Goal: Information Seeking & Learning: Learn about a topic

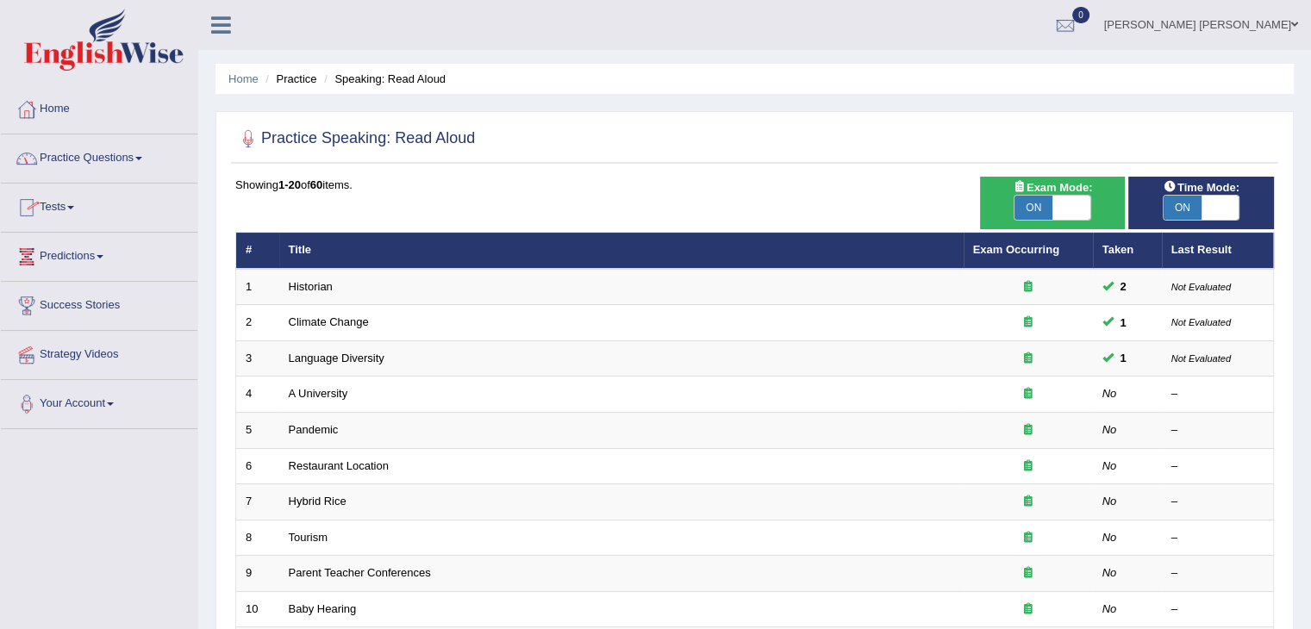
click at [62, 216] on link "Tests" at bounding box center [99, 205] width 196 height 43
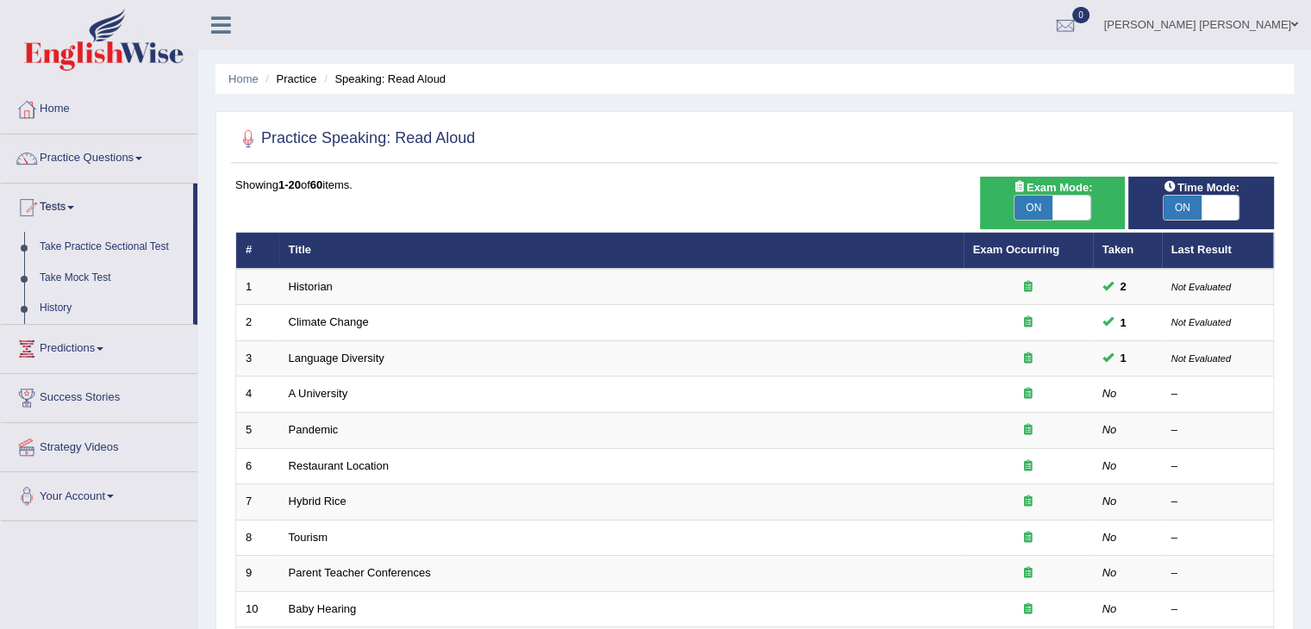
click at [82, 287] on link "Take Mock Test" at bounding box center [112, 278] width 161 height 31
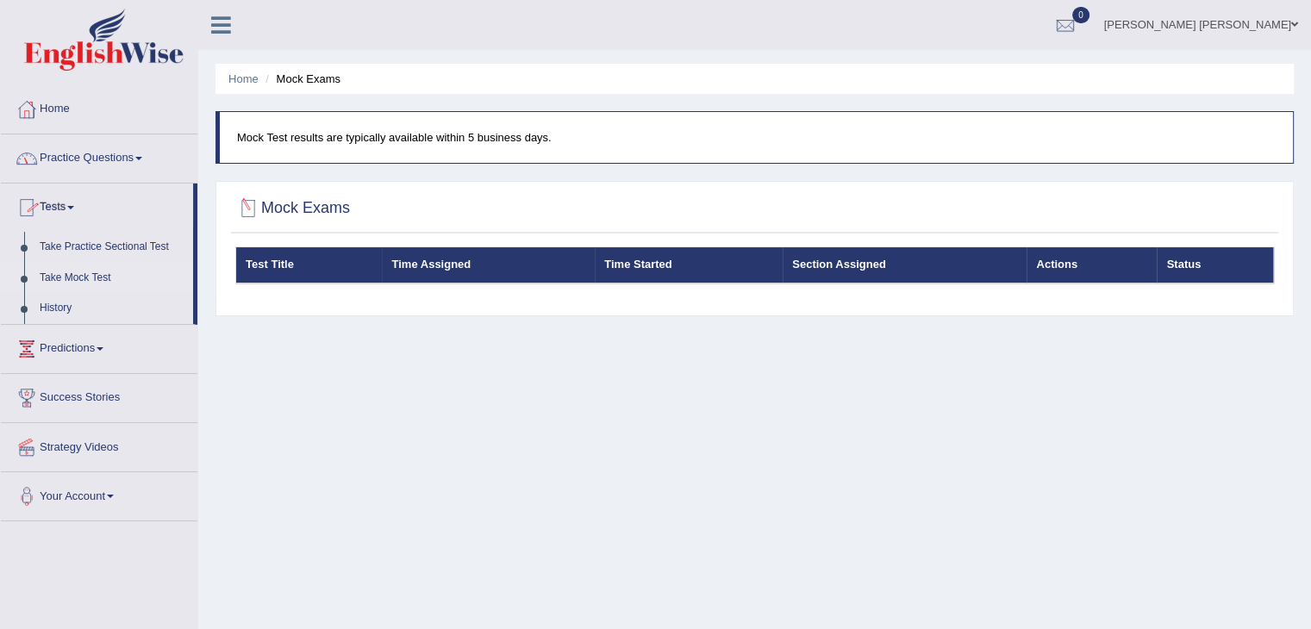
click at [277, 265] on th "Test Title" at bounding box center [309, 265] width 146 height 36
click at [62, 247] on link "Take Practice Sectional Test" at bounding box center [112, 247] width 161 height 31
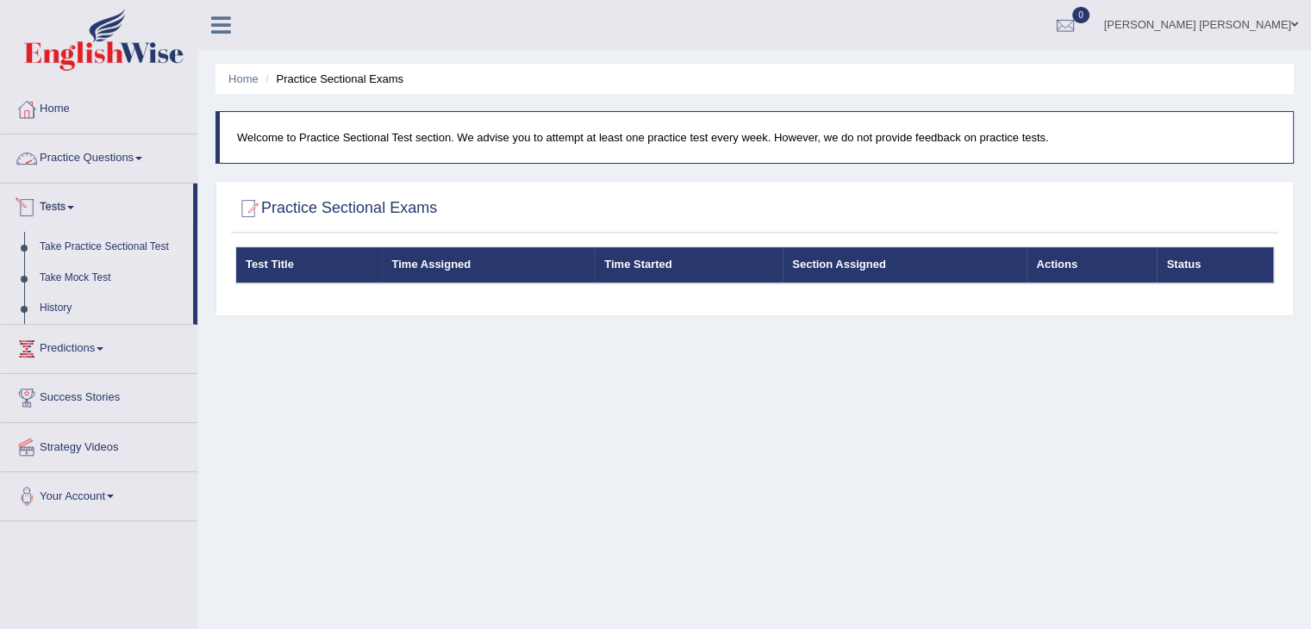
click at [82, 165] on link "Practice Questions" at bounding box center [99, 155] width 196 height 43
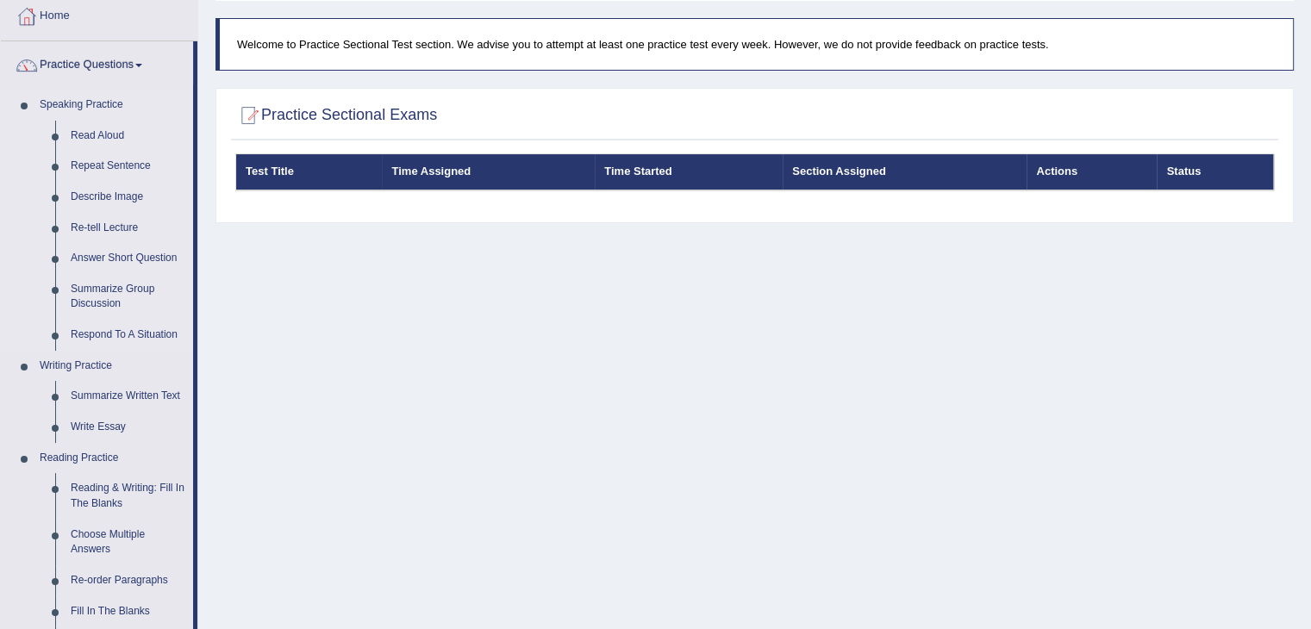
scroll to position [92, 0]
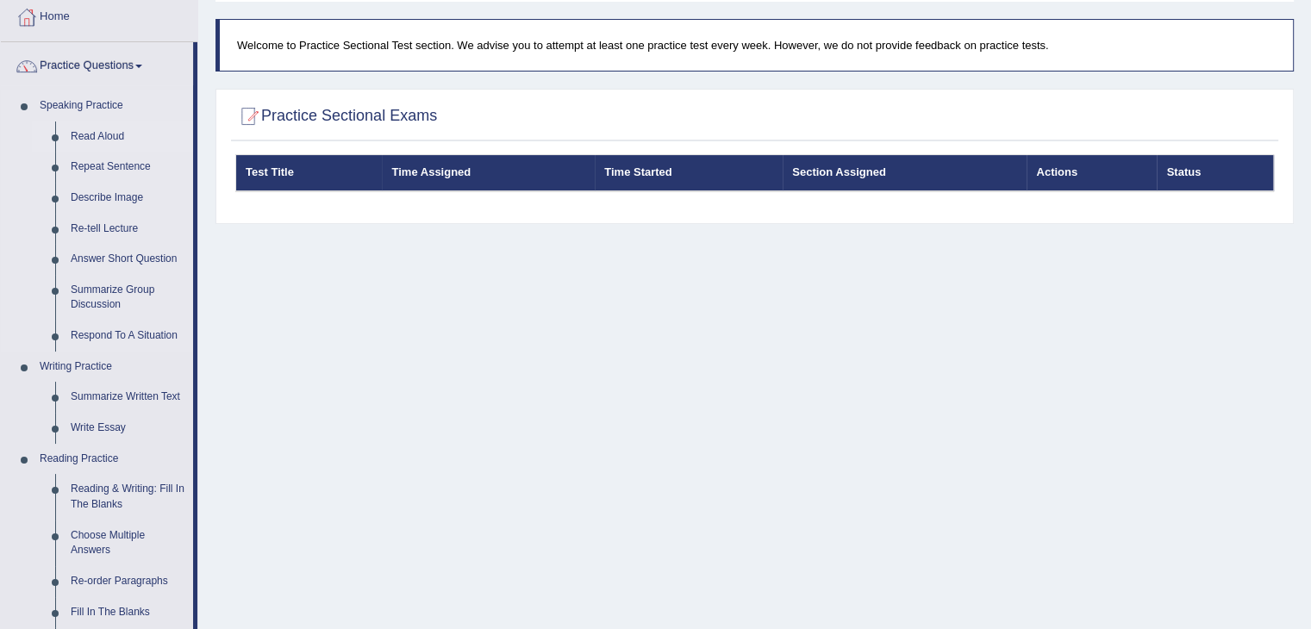
click at [83, 133] on link "Read Aloud" at bounding box center [128, 137] width 130 height 31
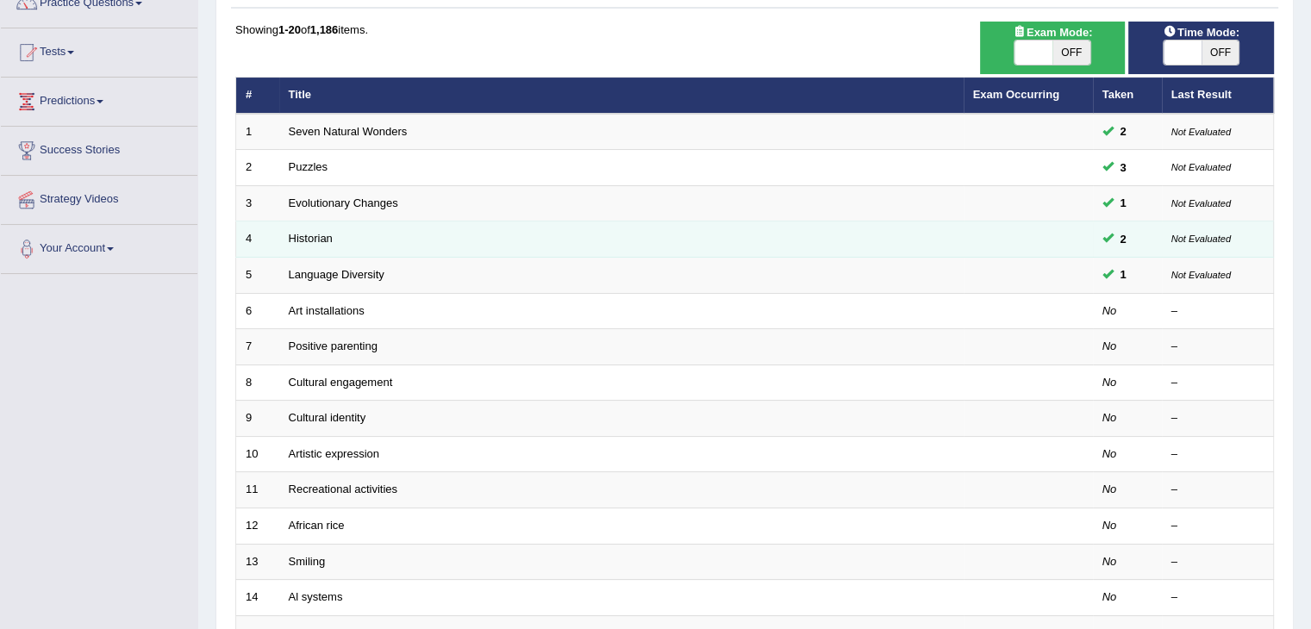
scroll to position [202, 0]
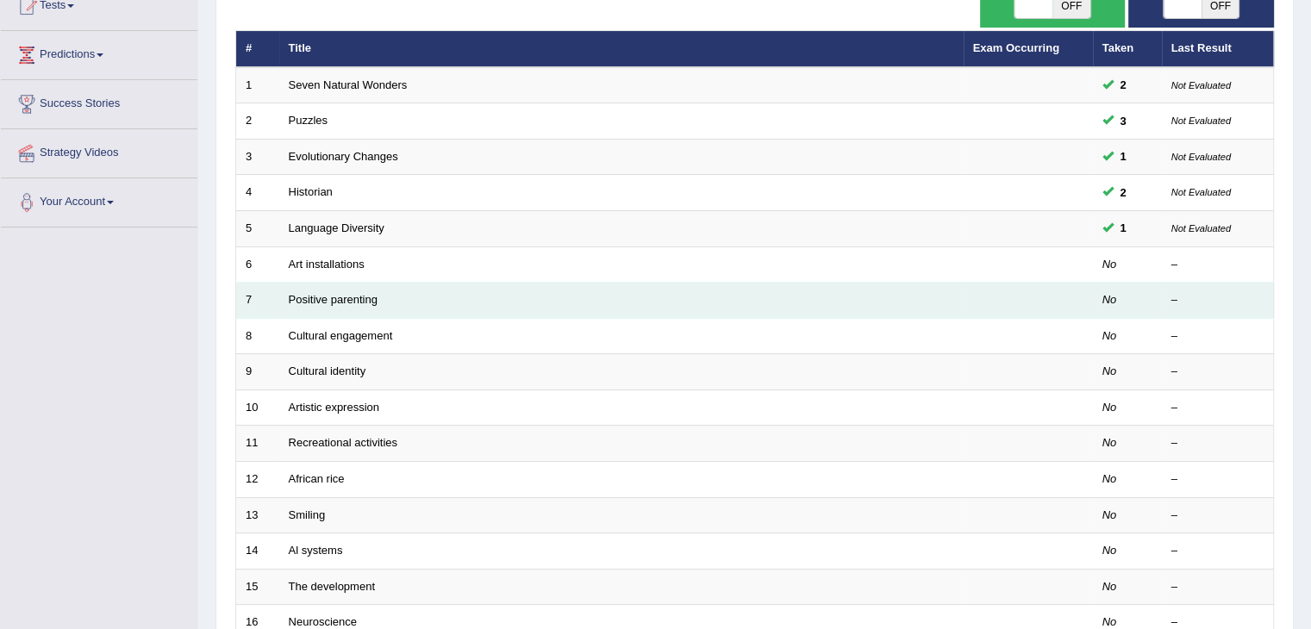
click at [467, 293] on td "Positive parenting" at bounding box center [621, 301] width 684 height 36
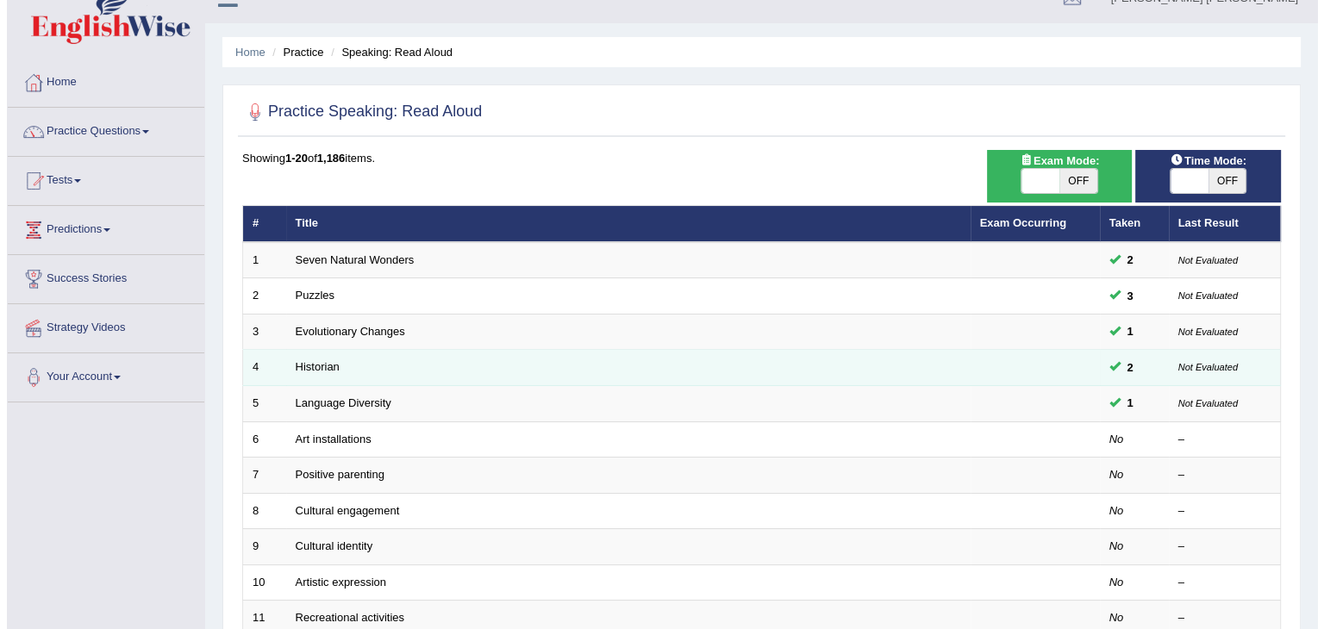
scroll to position [22, 0]
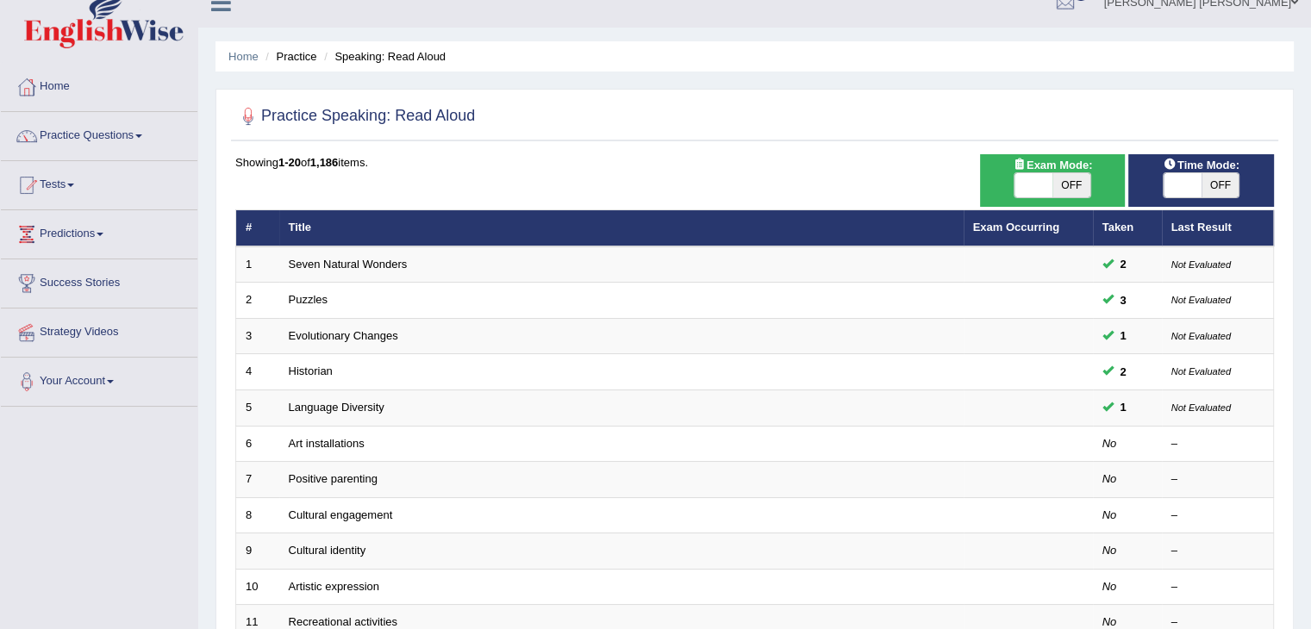
click at [1031, 175] on span at bounding box center [1033, 185] width 38 height 24
checkbox input "true"
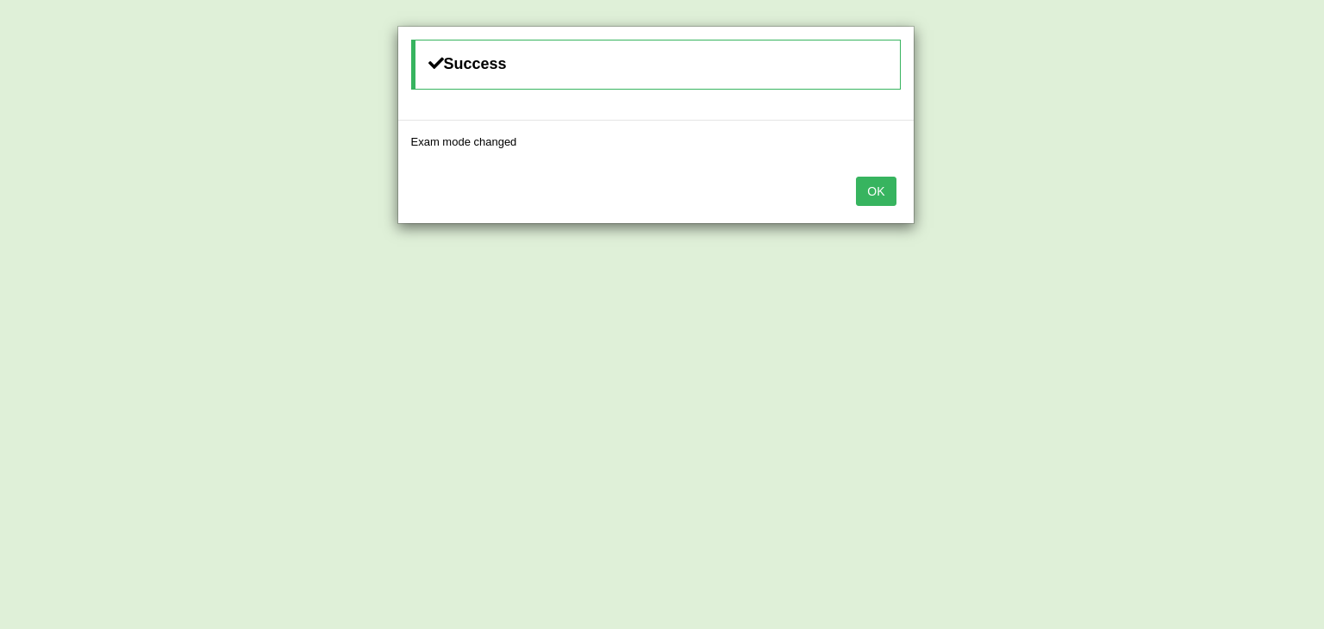
click at [862, 195] on button "OK" at bounding box center [876, 191] width 40 height 29
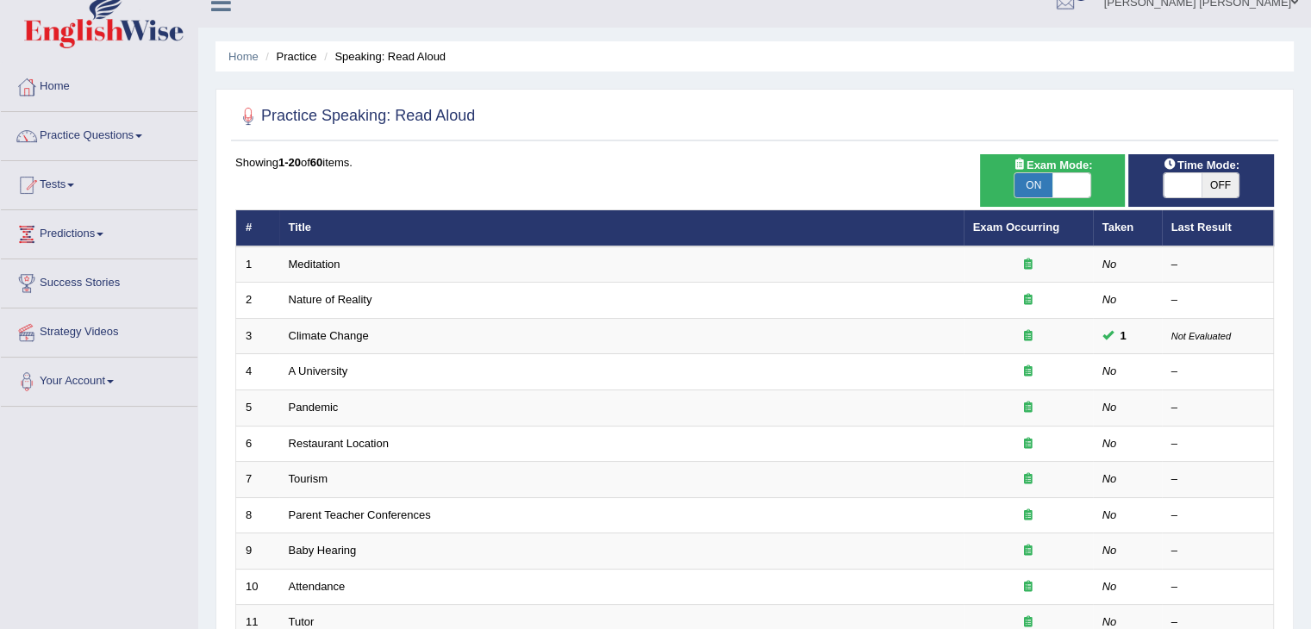
click at [1210, 184] on span "OFF" at bounding box center [1220, 185] width 38 height 24
checkbox input "true"
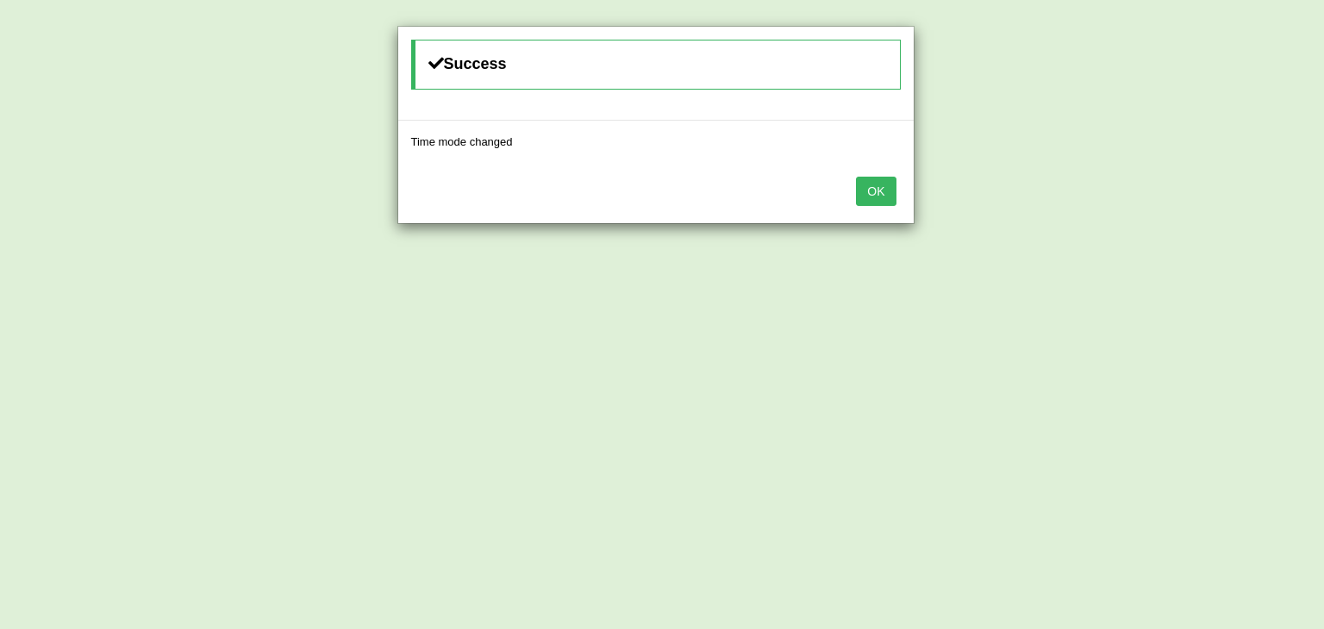
click at [874, 190] on button "OK" at bounding box center [876, 191] width 40 height 29
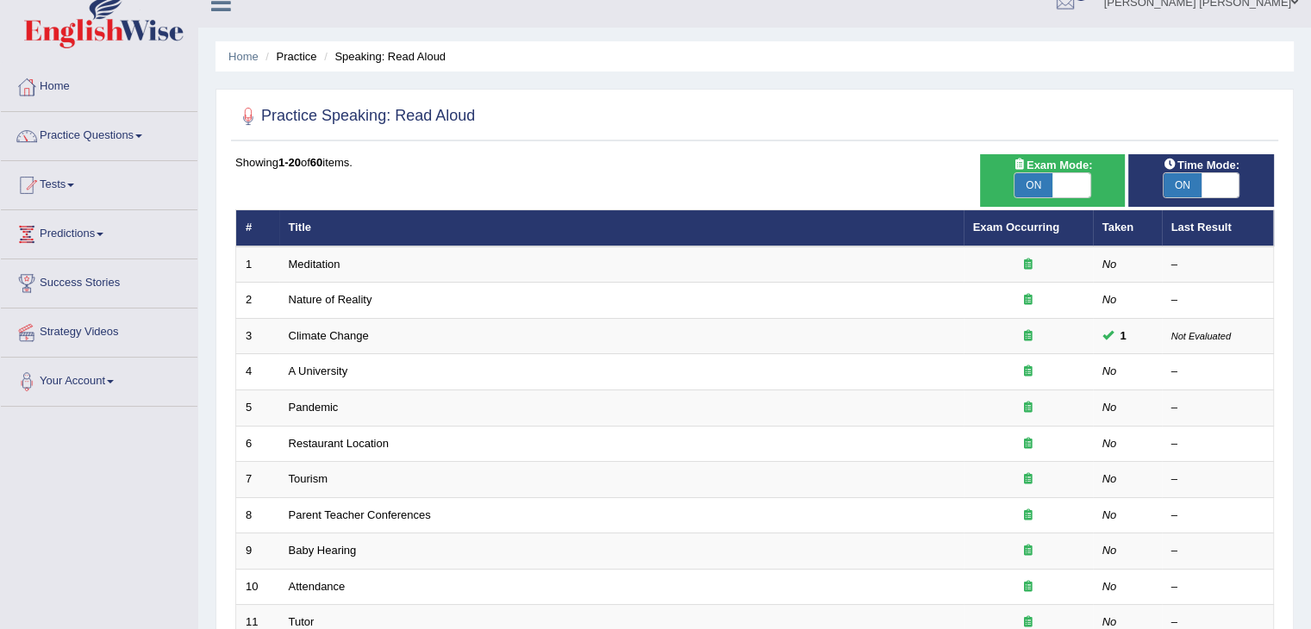
click at [296, 61] on li "Practice" at bounding box center [288, 56] width 55 height 16
click at [159, 134] on link "Practice Questions" at bounding box center [99, 133] width 196 height 43
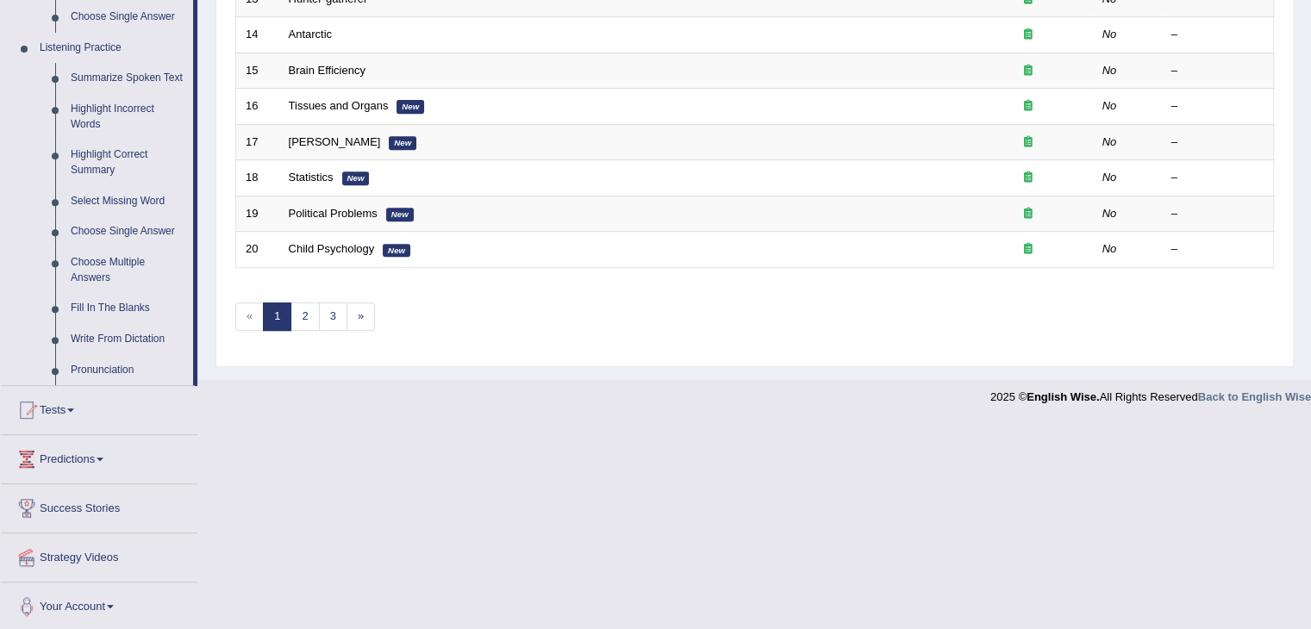
scroll to position [720, 0]
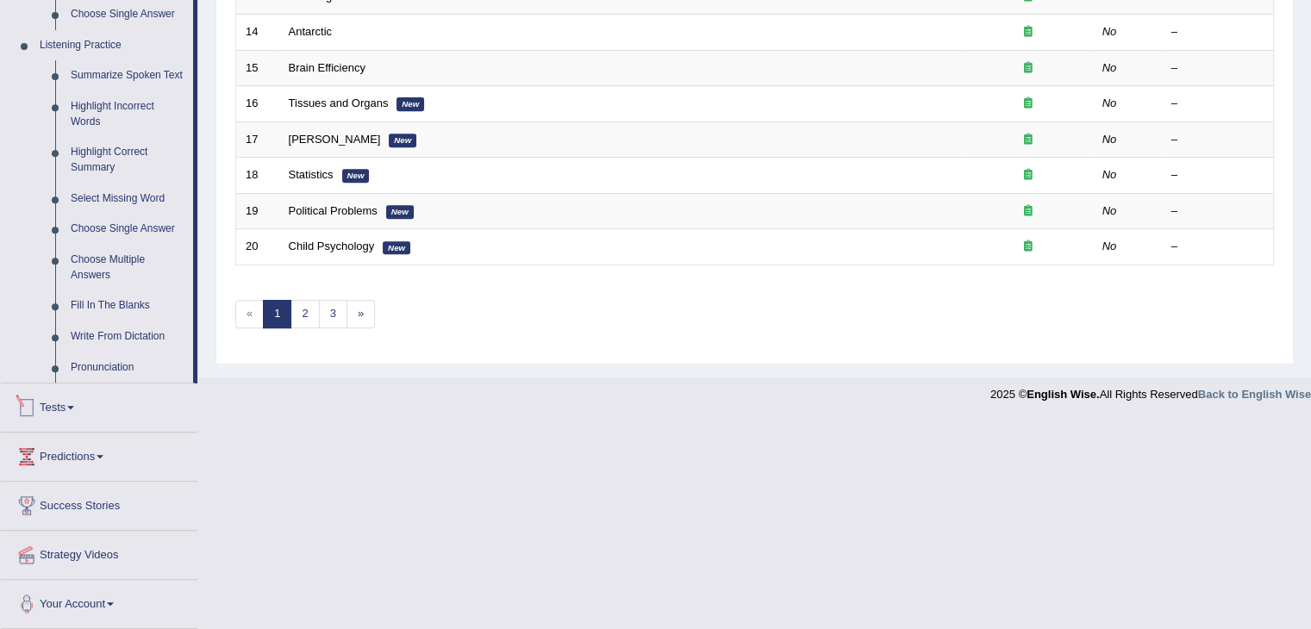
click at [115, 414] on link "Tests" at bounding box center [99, 404] width 196 height 43
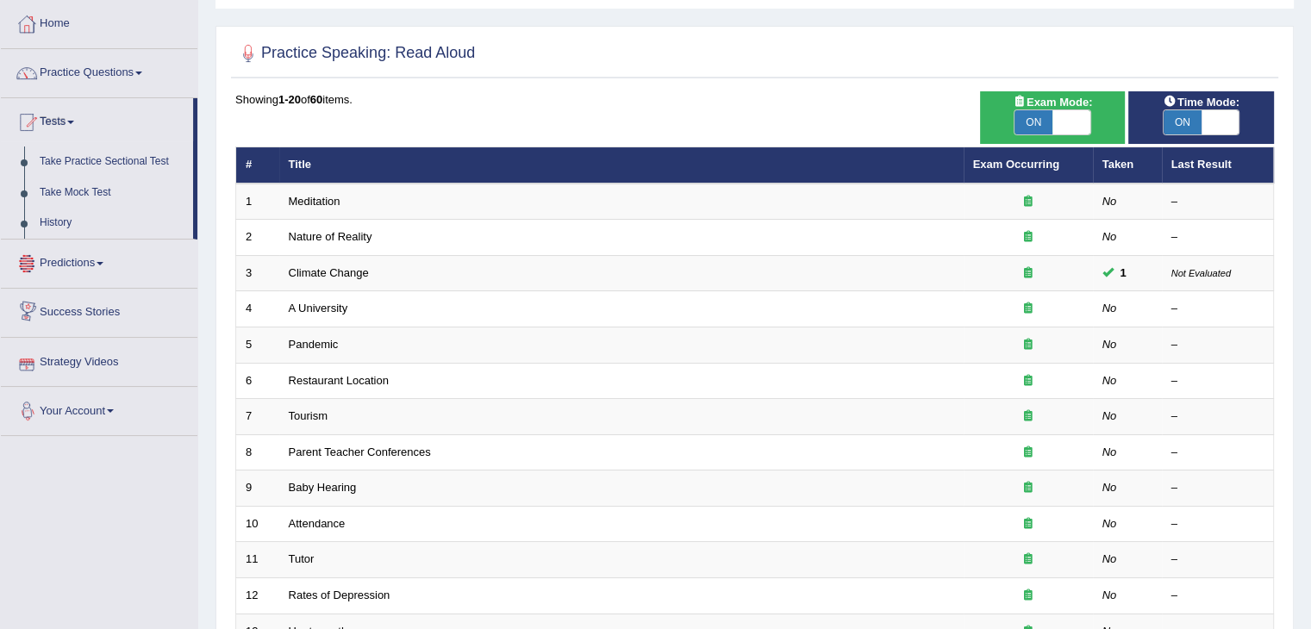
scroll to position [81, 0]
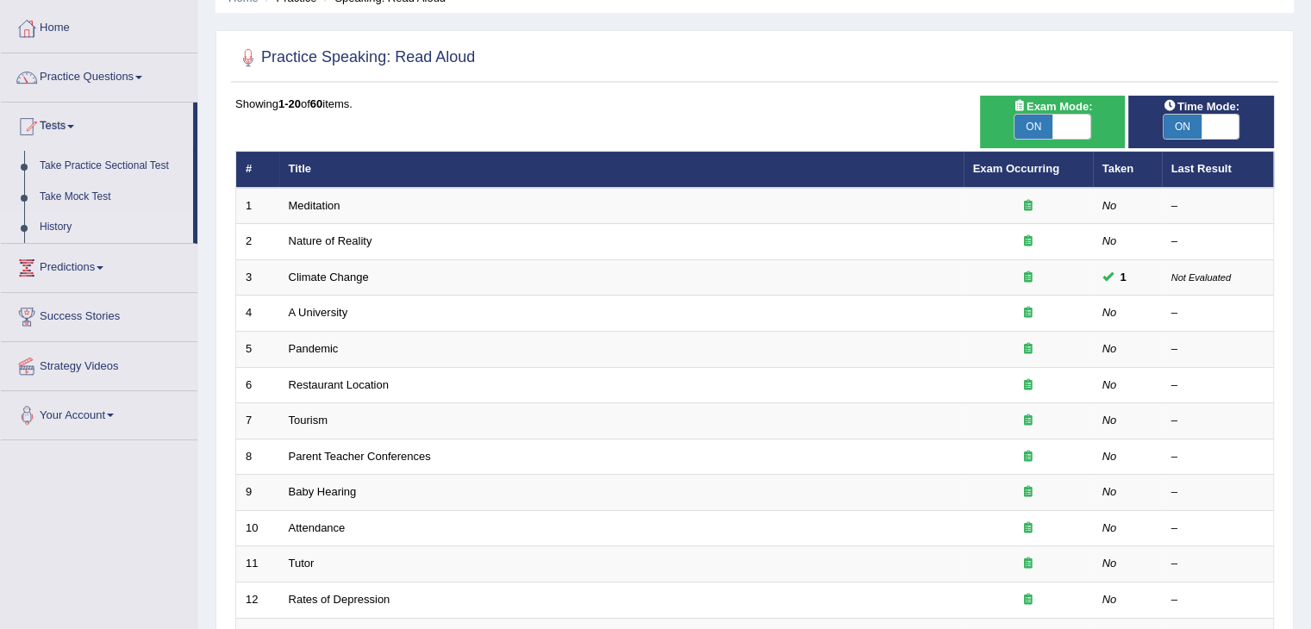
click at [59, 216] on link "History" at bounding box center [112, 227] width 161 height 31
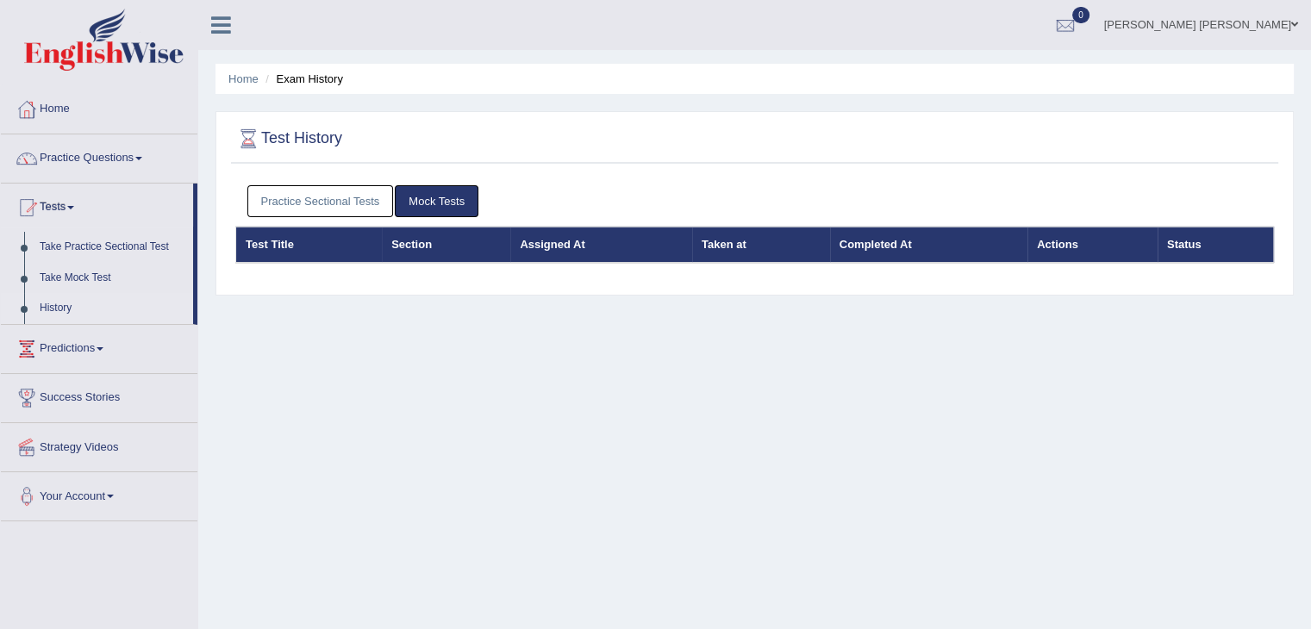
click at [416, 191] on link "Mock Tests" at bounding box center [437, 201] width 84 height 32
click at [430, 207] on link "Mock Tests" at bounding box center [437, 201] width 84 height 32
click at [56, 243] on link "Take Practice Sectional Test" at bounding box center [112, 247] width 161 height 31
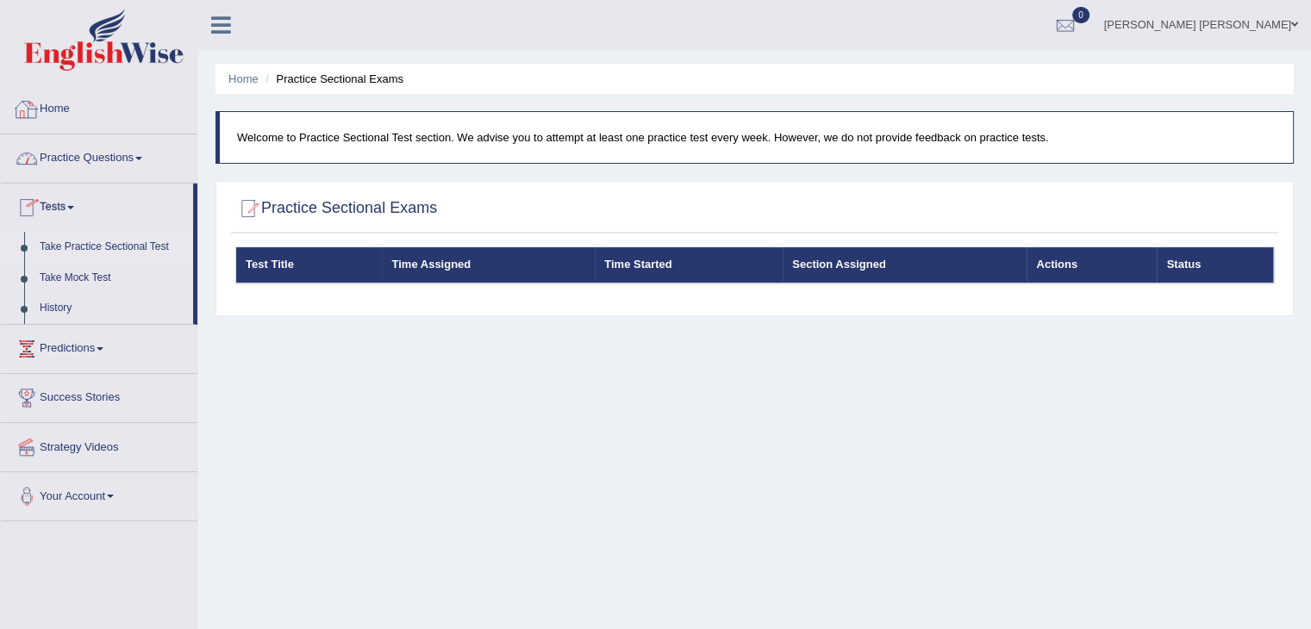
click at [52, 94] on link "Home" at bounding box center [99, 106] width 196 height 43
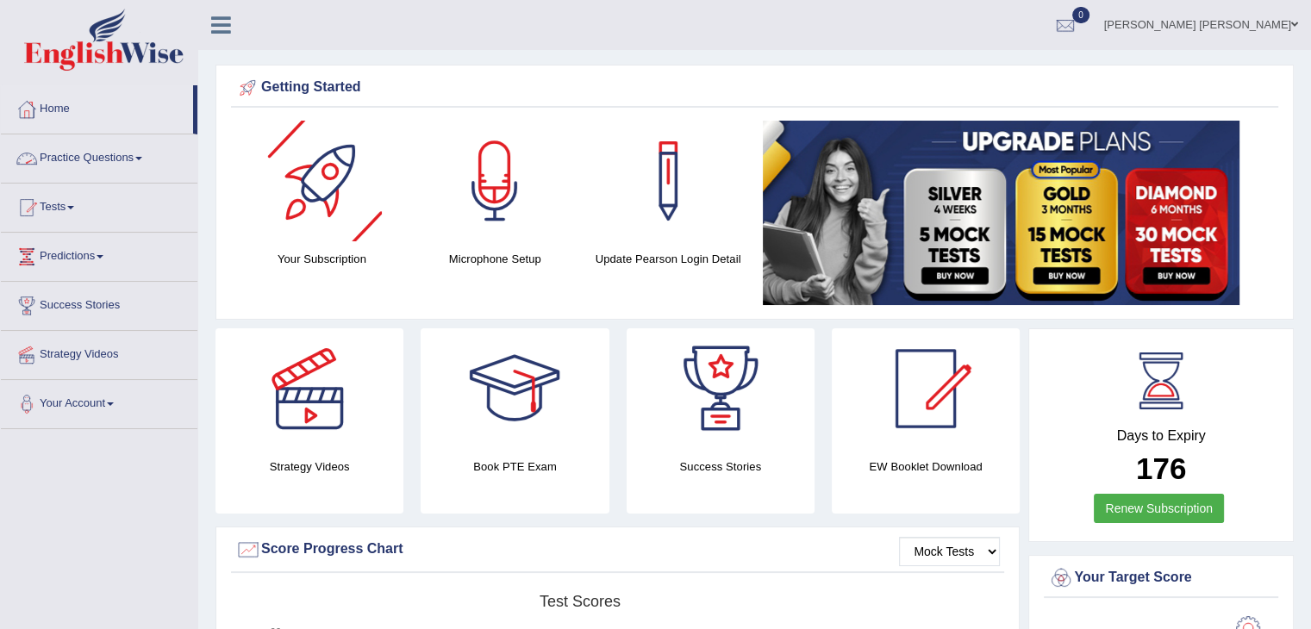
click at [90, 166] on link "Practice Questions" at bounding box center [99, 155] width 196 height 43
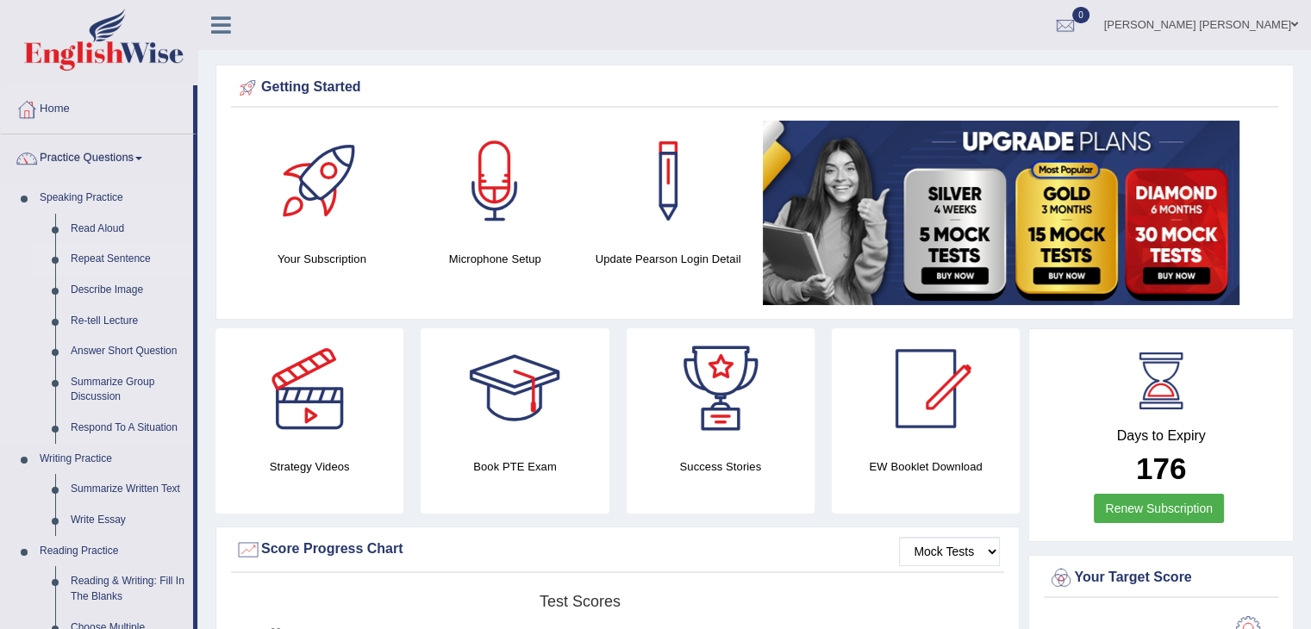
click at [77, 253] on link "Repeat Sentence" at bounding box center [128, 259] width 130 height 31
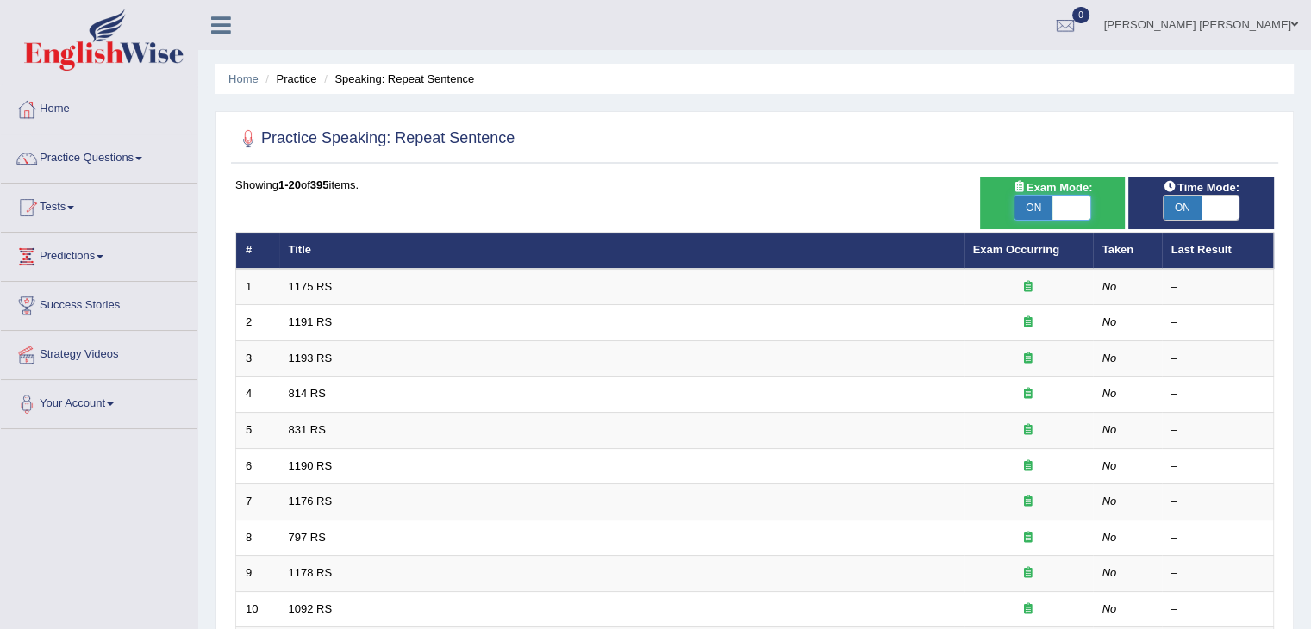
click at [1063, 210] on span at bounding box center [1071, 208] width 38 height 24
checkbox input "false"
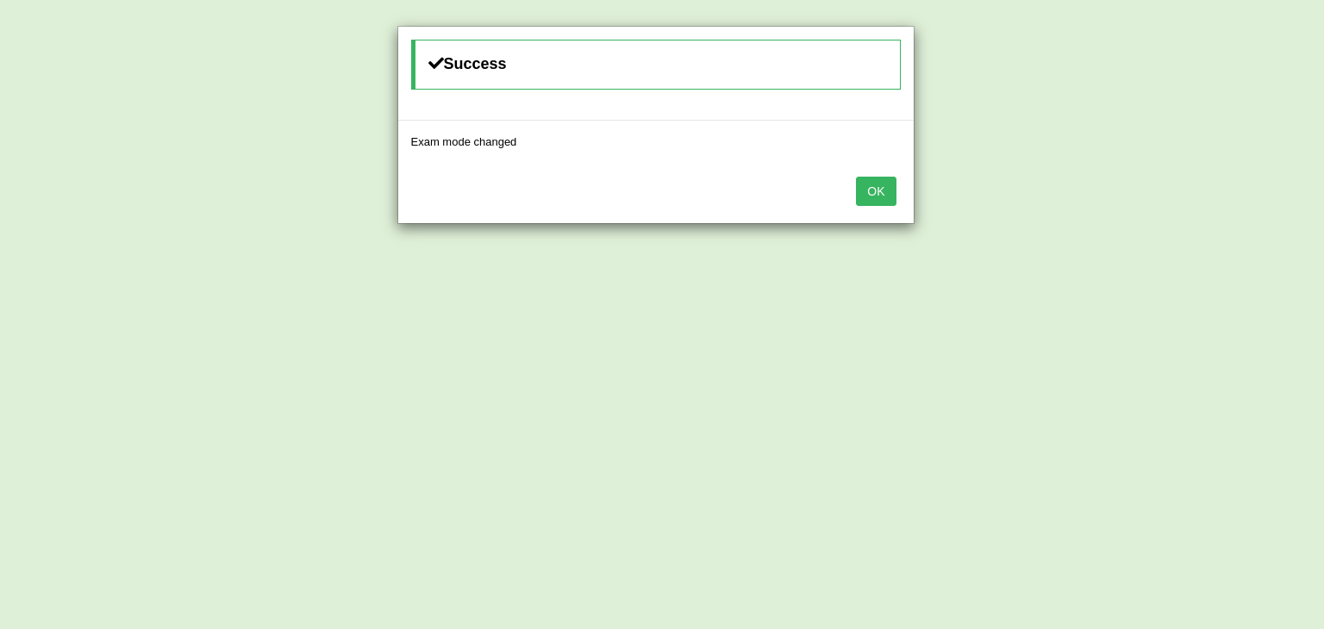
click at [887, 191] on button "OK" at bounding box center [876, 191] width 40 height 29
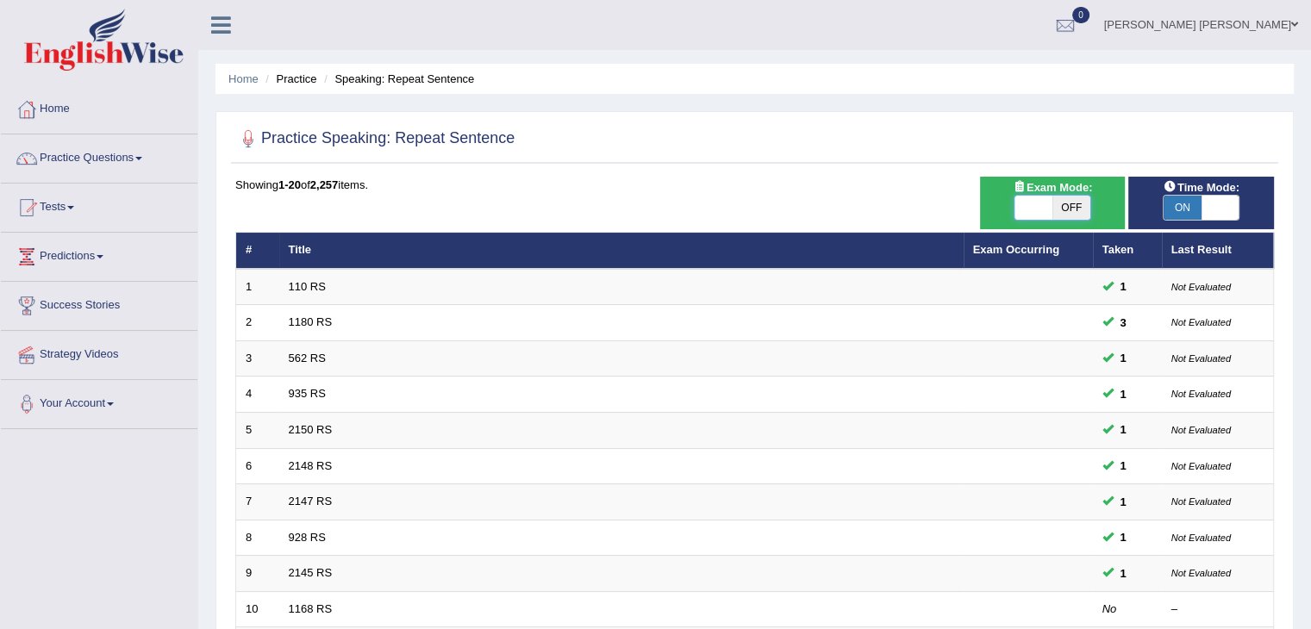
click at [1032, 201] on span at bounding box center [1033, 208] width 38 height 24
checkbox input "true"
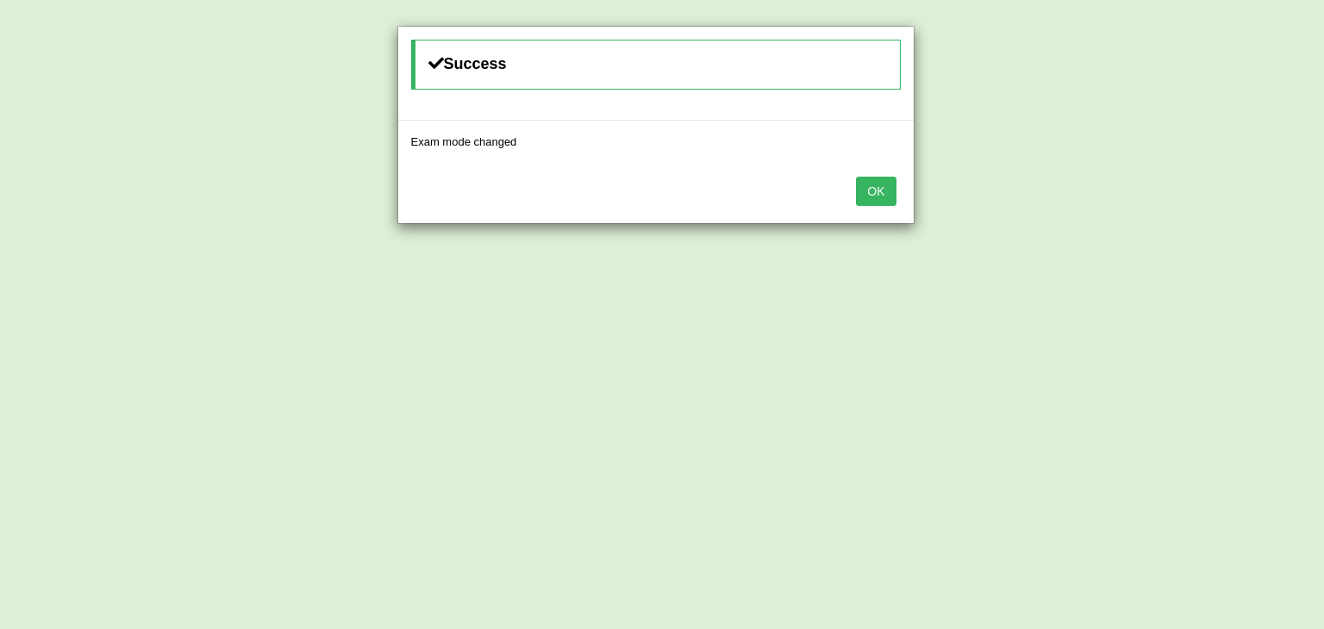
click at [881, 187] on button "OK" at bounding box center [876, 191] width 40 height 29
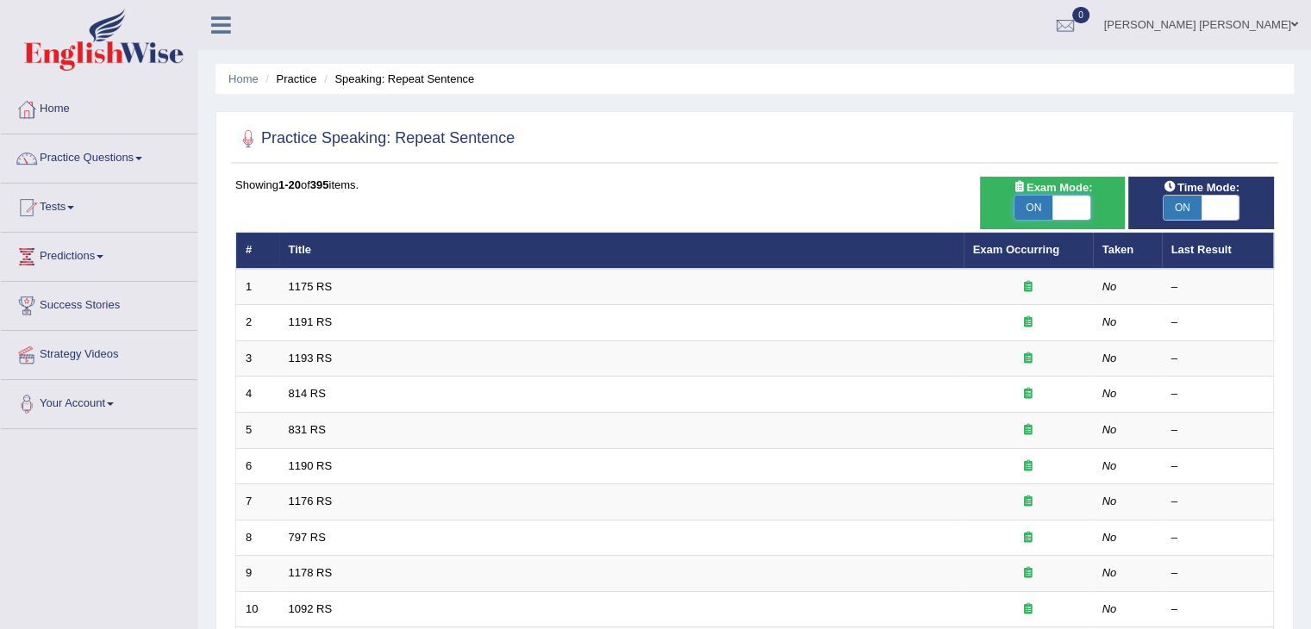
click at [1068, 203] on span at bounding box center [1071, 208] width 38 height 24
checkbox input "false"
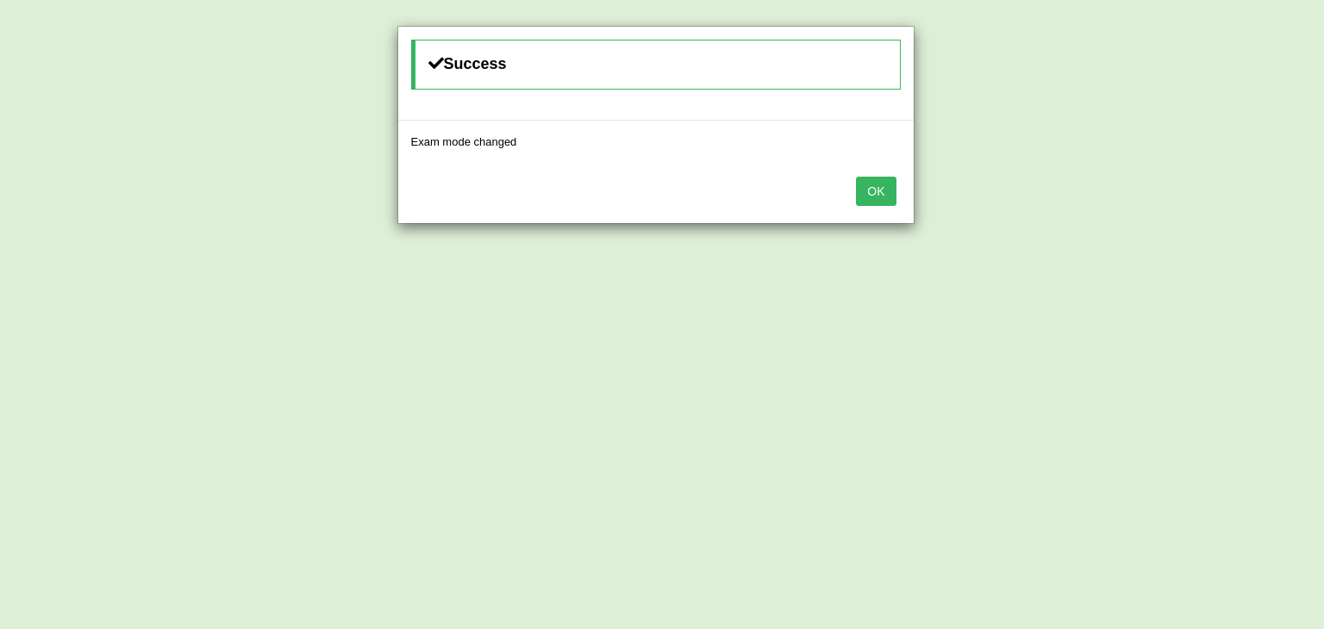
click at [868, 196] on button "OK" at bounding box center [876, 191] width 40 height 29
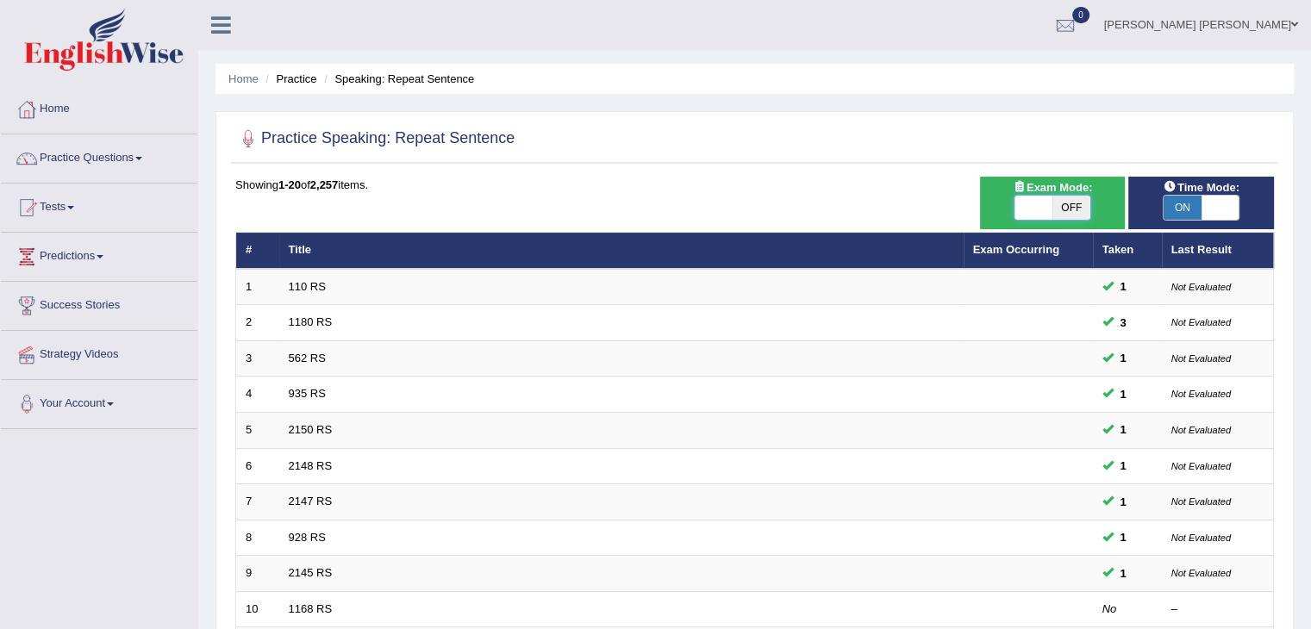
click at [1038, 213] on span at bounding box center [1033, 208] width 38 height 24
checkbox input "true"
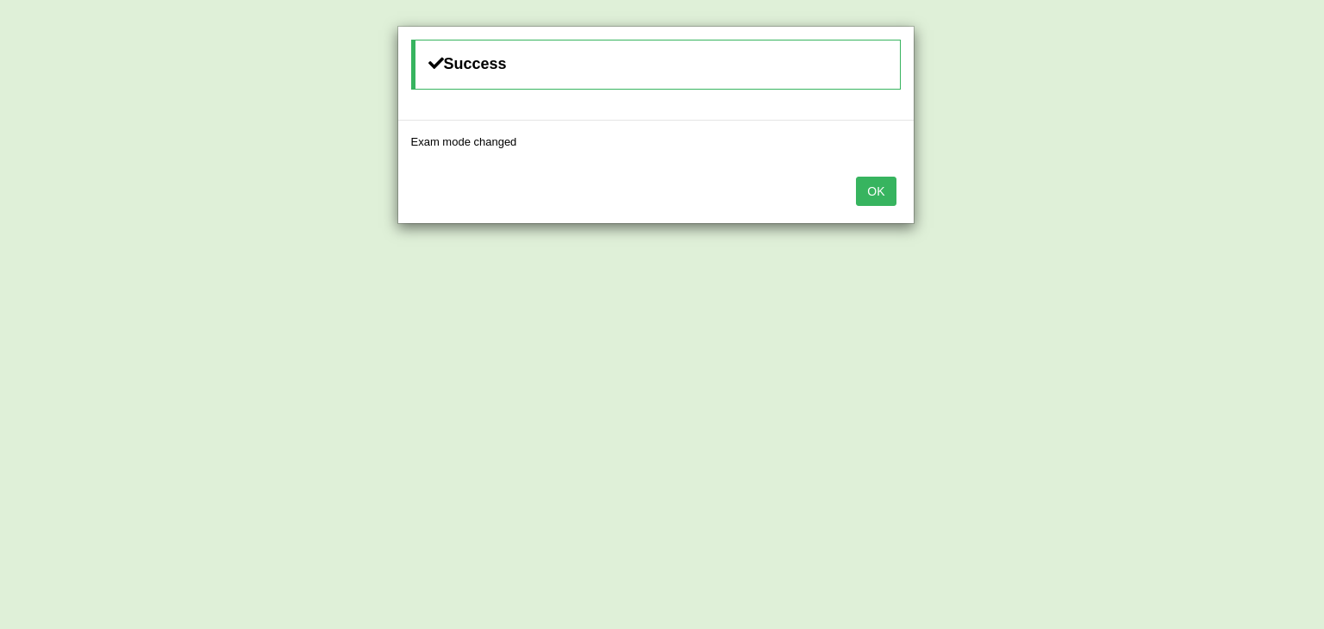
click at [872, 177] on button "OK" at bounding box center [876, 191] width 40 height 29
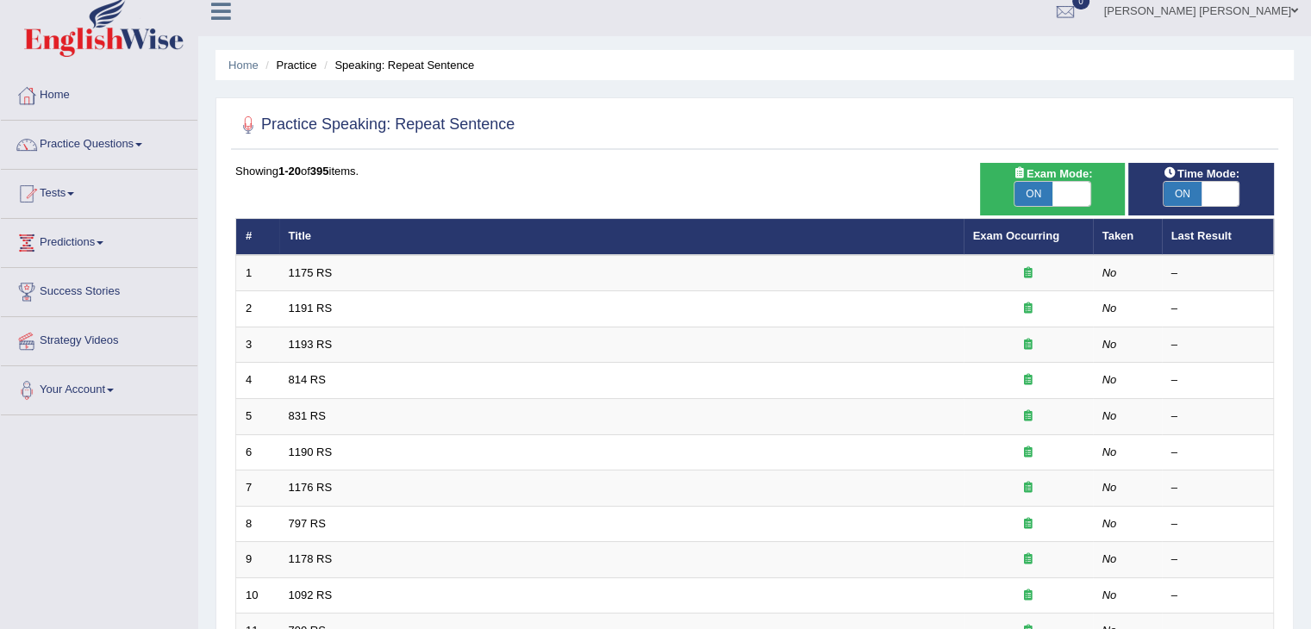
scroll to position [14, 0]
click at [238, 87] on div "Home Practice Speaking: Repeat Sentence Practice Speaking: Repeat Sentence Time…" at bounding box center [754, 535] width 1113 height 1098
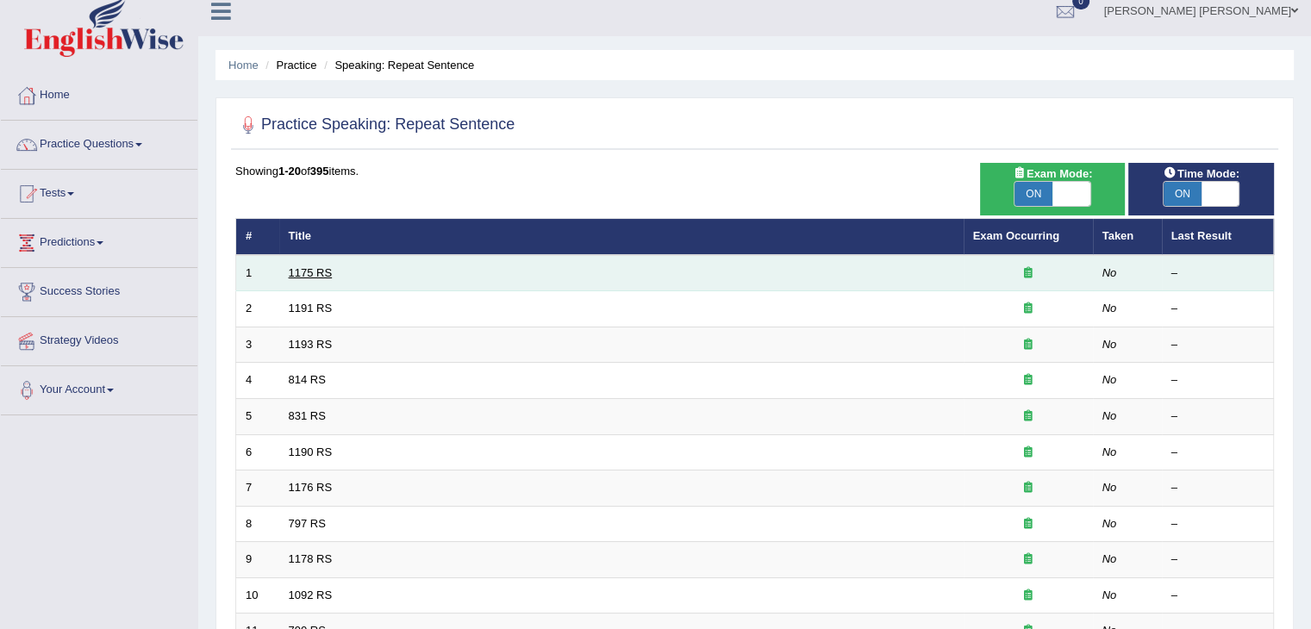
click at [317, 271] on link "1175 RS" at bounding box center [311, 272] width 44 height 13
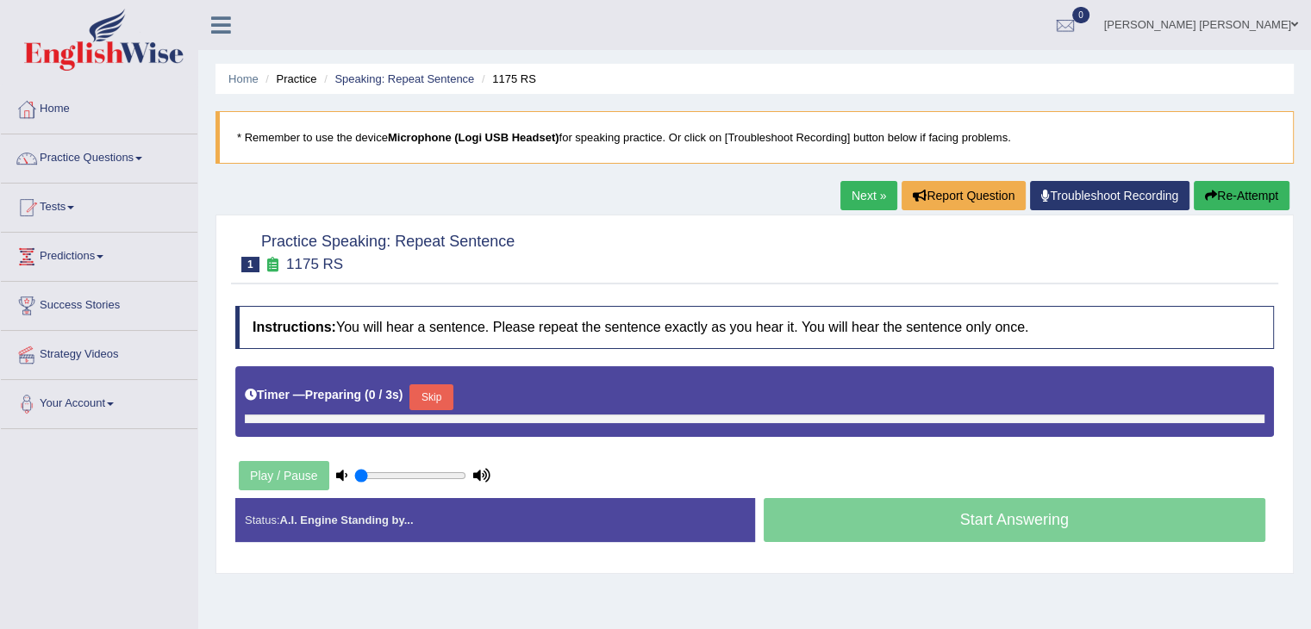
type input "0.8"
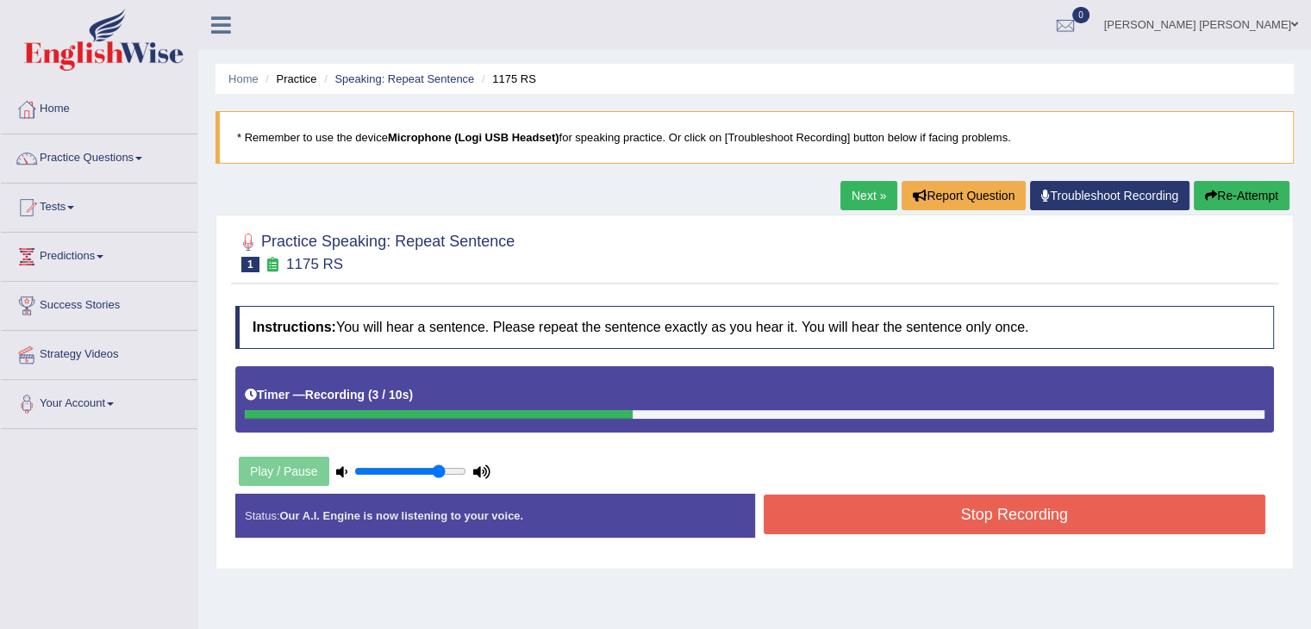
click at [912, 501] on button "Stop Recording" at bounding box center [1014, 515] width 502 height 40
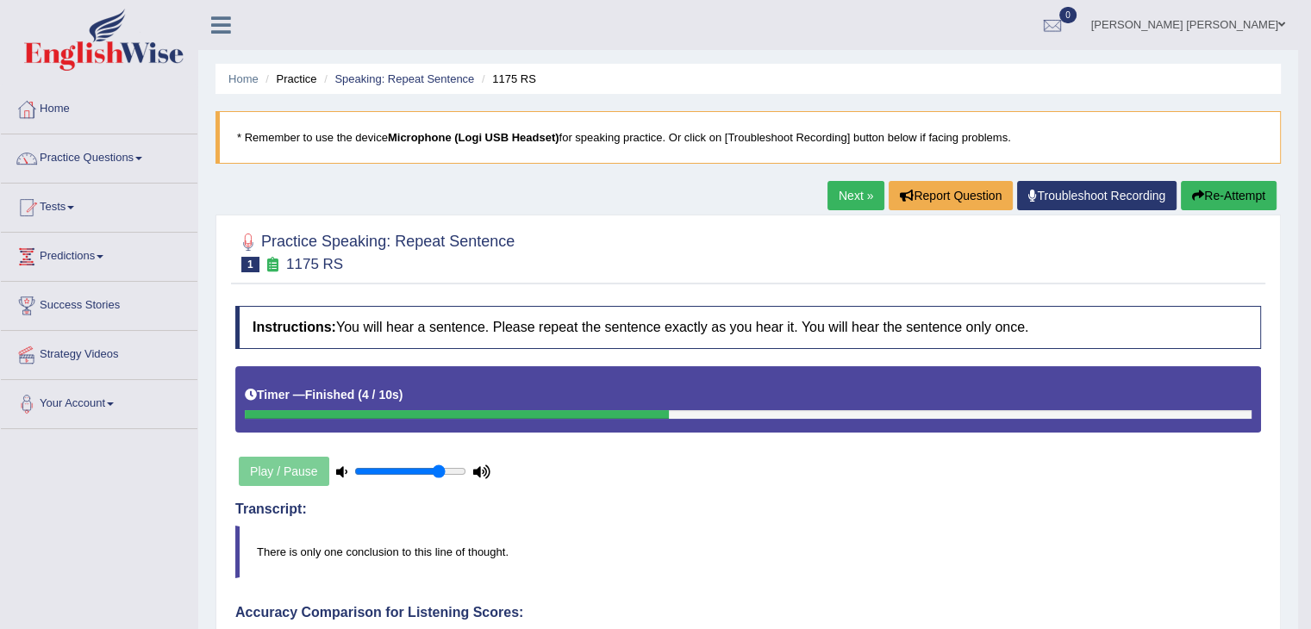
click at [1237, 181] on button "Re-Attempt" at bounding box center [1229, 195] width 96 height 29
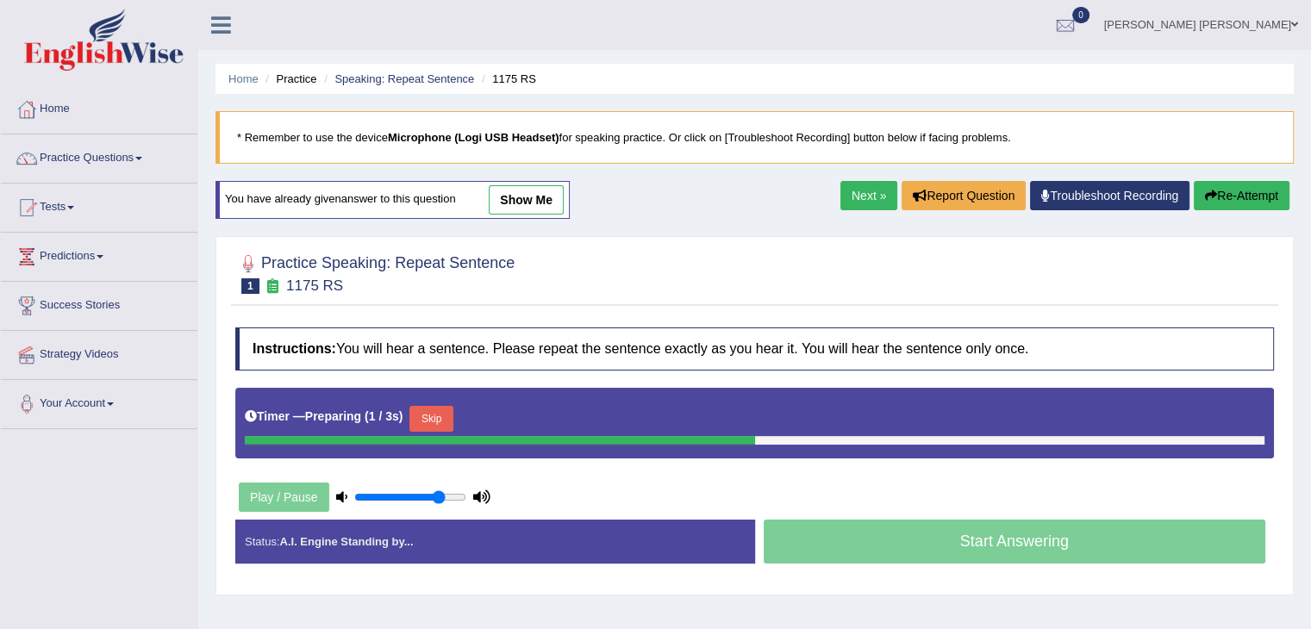
click at [865, 200] on link "Next »" at bounding box center [868, 195] width 57 height 29
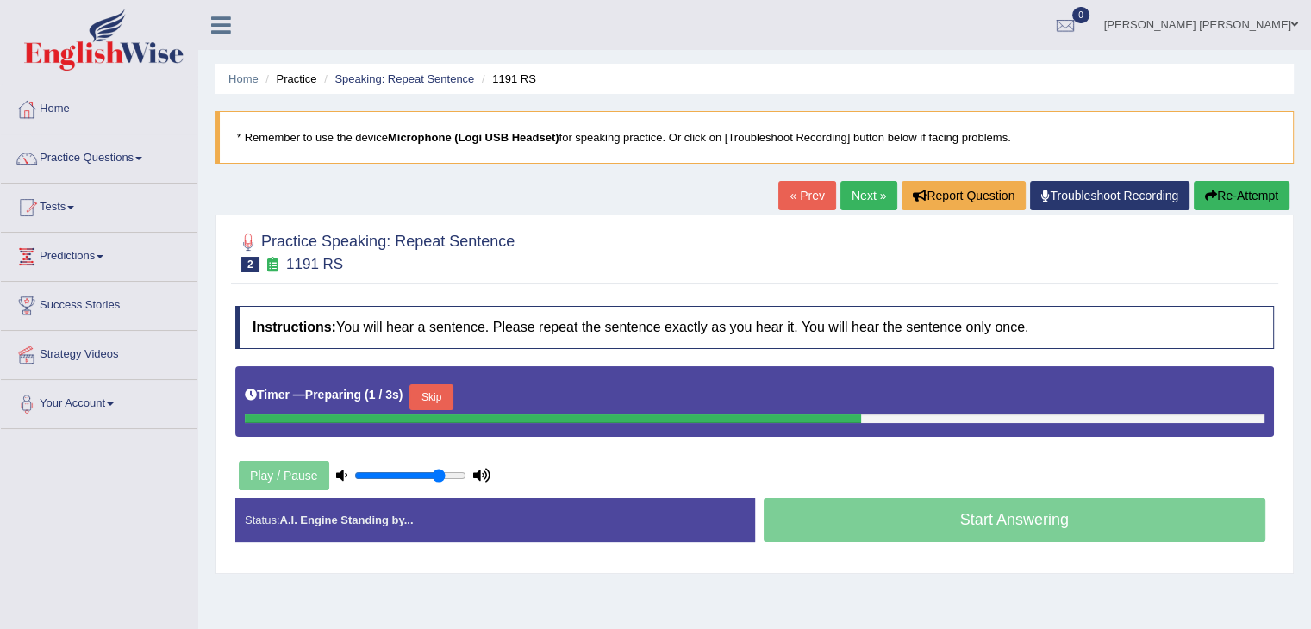
scroll to position [110, 0]
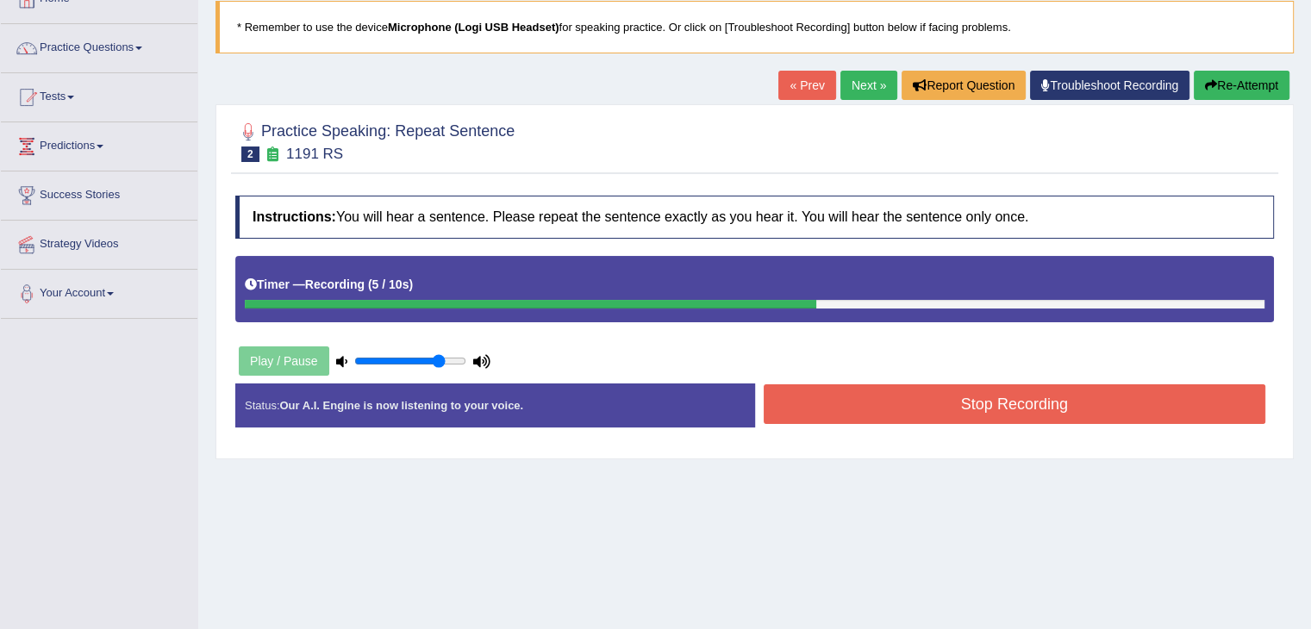
click at [922, 409] on button "Stop Recording" at bounding box center [1014, 404] width 502 height 40
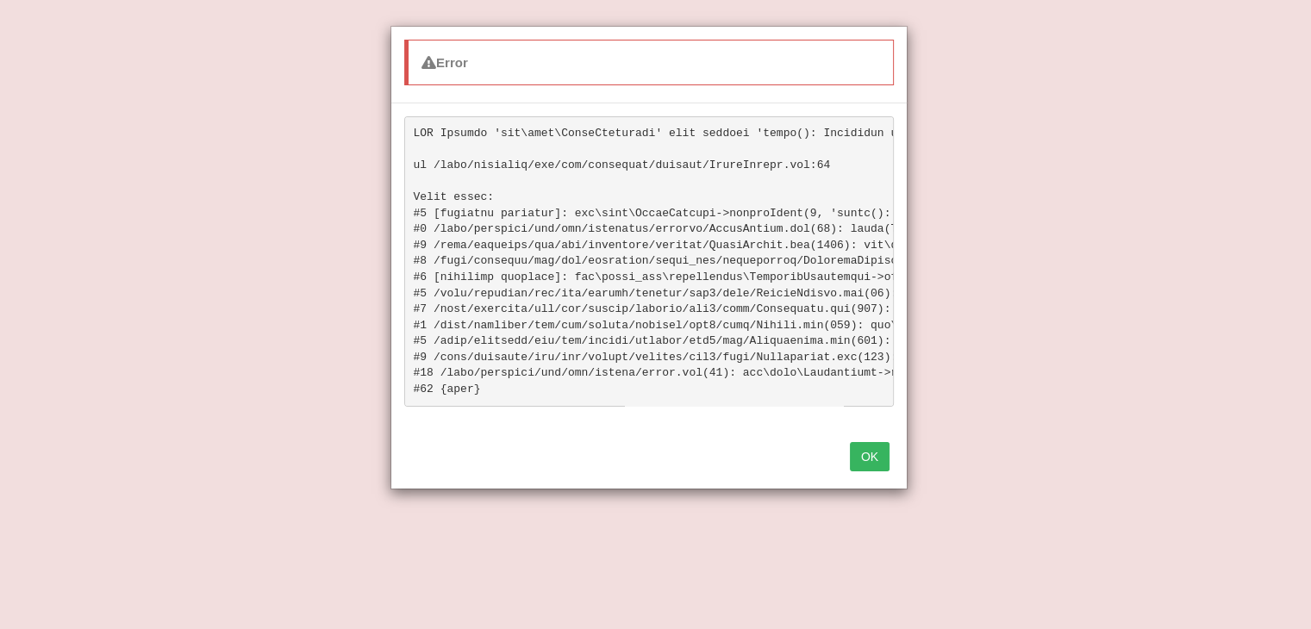
click at [869, 468] on button "OK" at bounding box center [870, 456] width 40 height 29
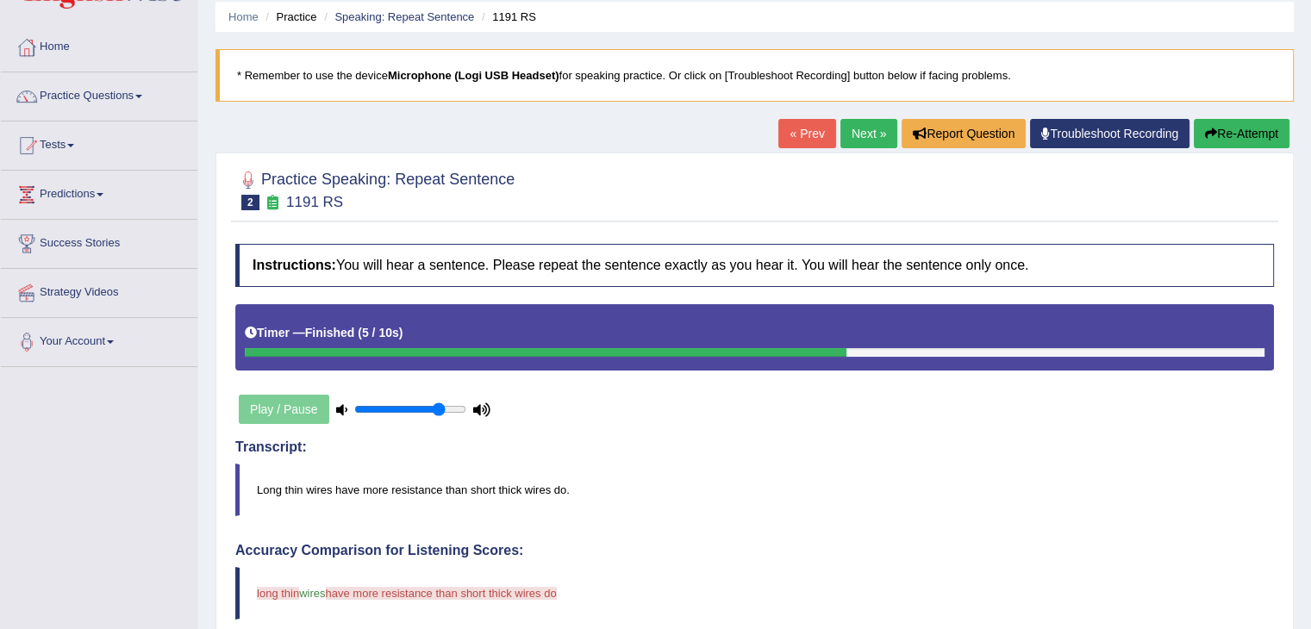
scroll to position [60, 0]
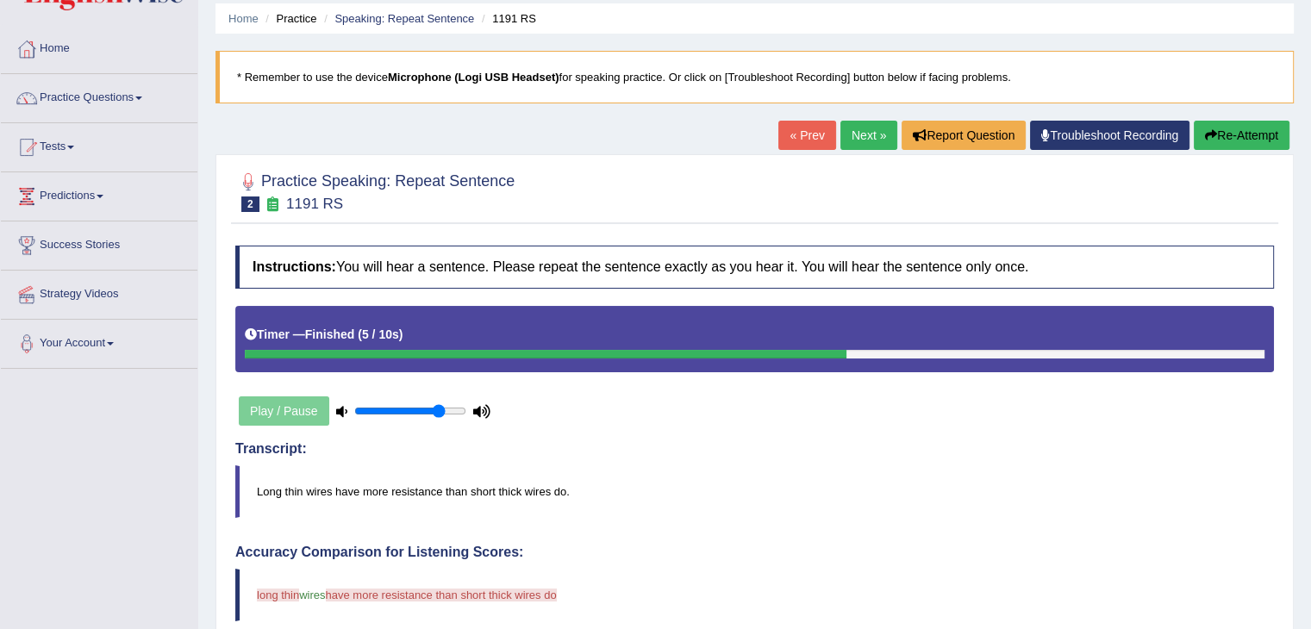
click at [862, 146] on link "Next »" at bounding box center [868, 135] width 57 height 29
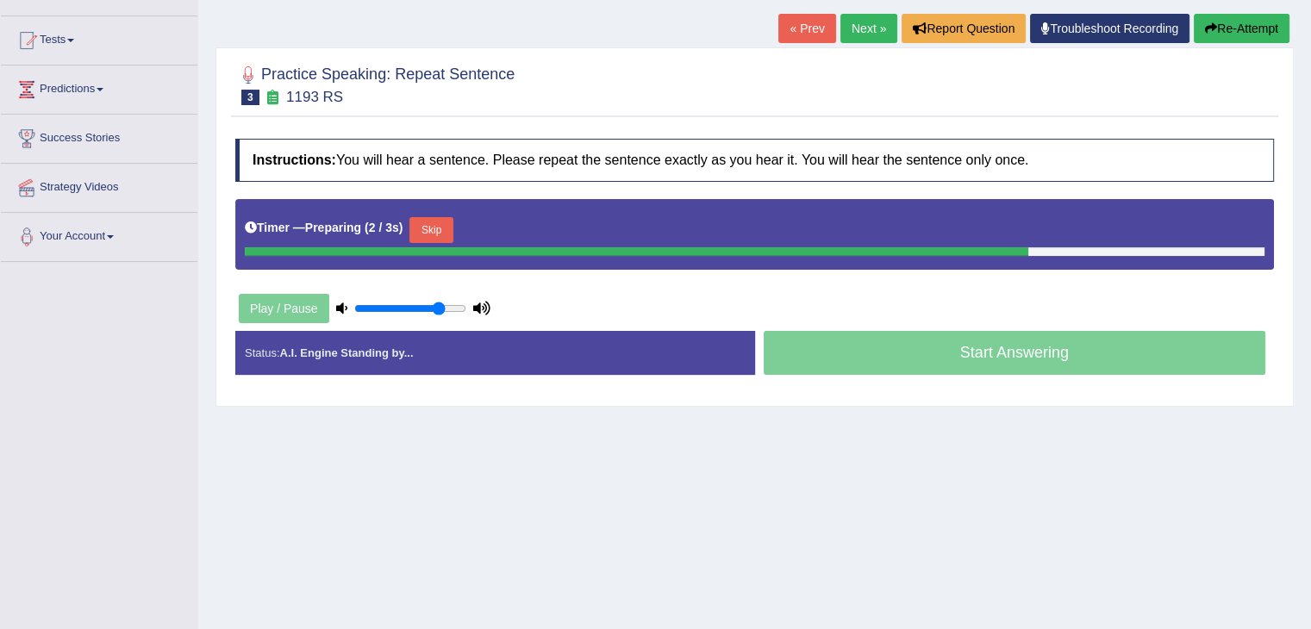
scroll to position [168, 0]
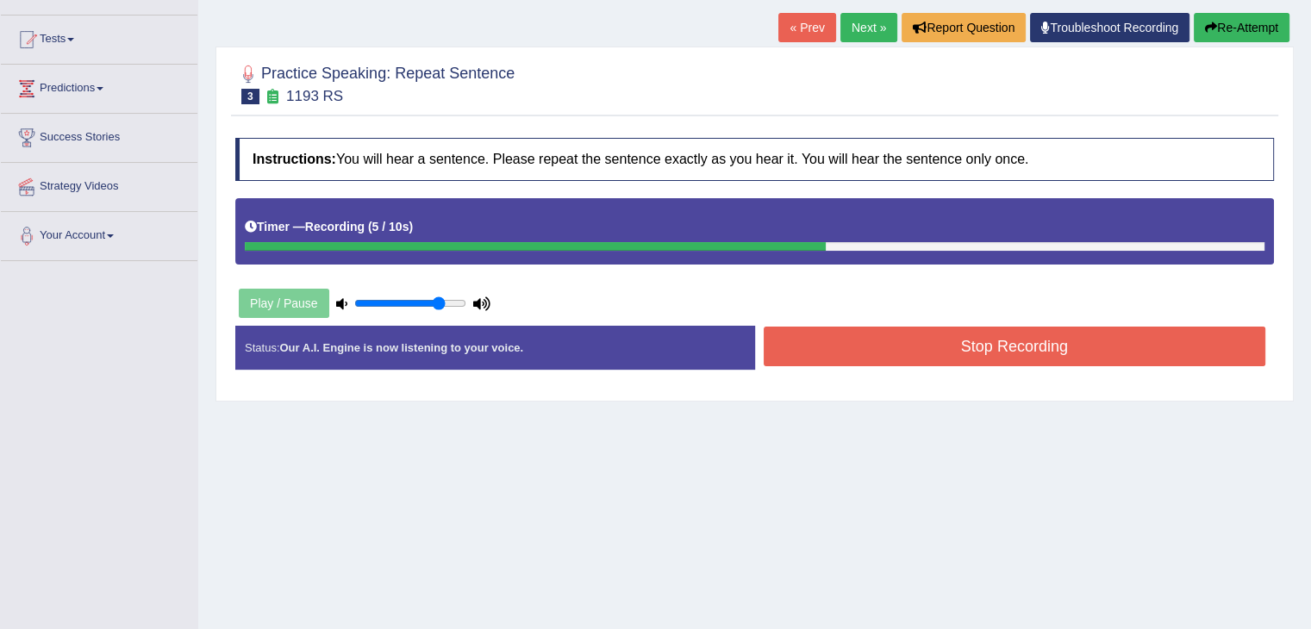
click at [826, 348] on button "Stop Recording" at bounding box center [1014, 347] width 502 height 40
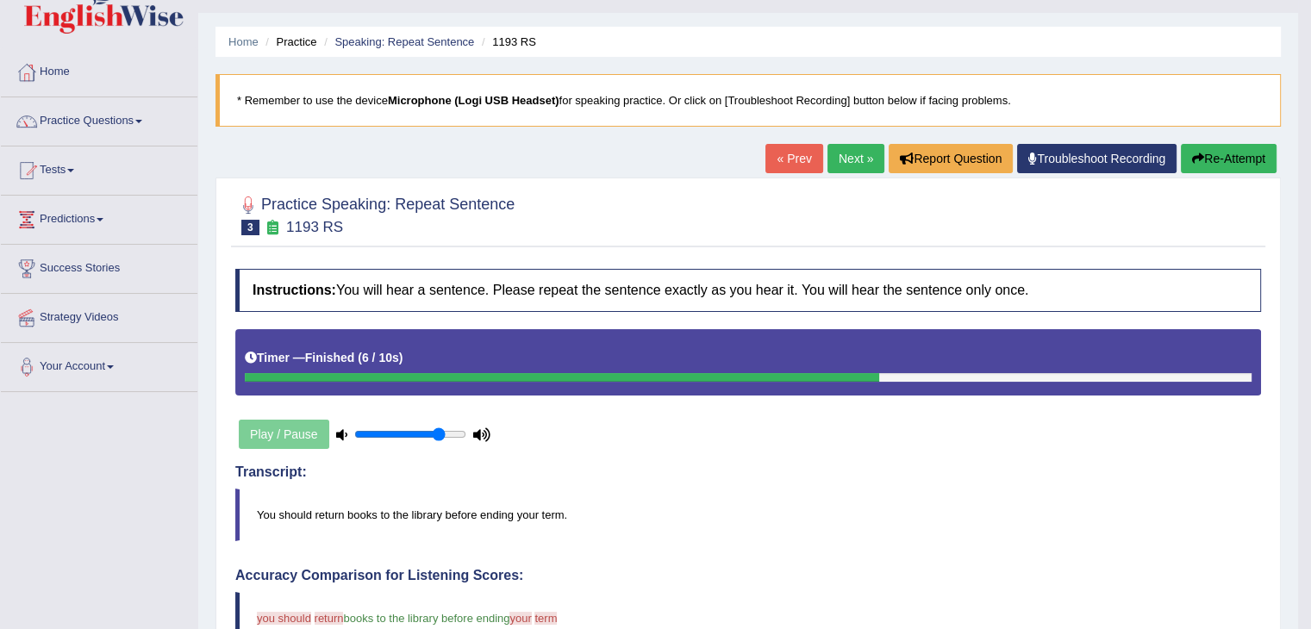
scroll to position [0, 0]
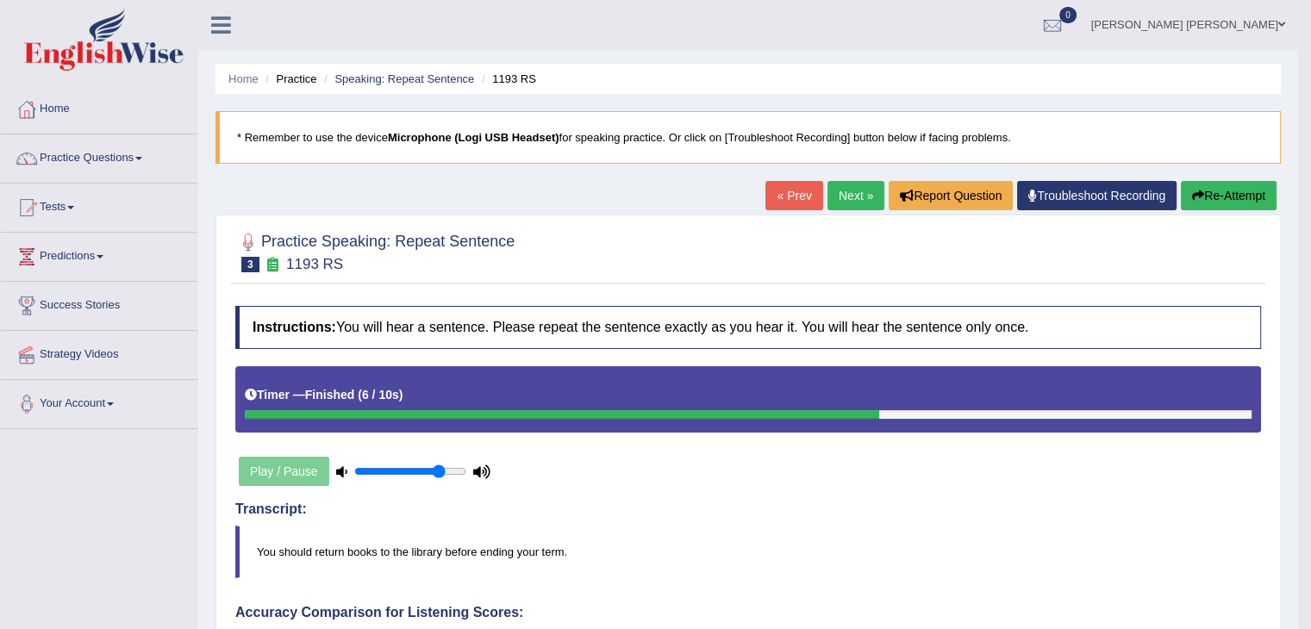
click at [851, 190] on link "Next »" at bounding box center [855, 195] width 57 height 29
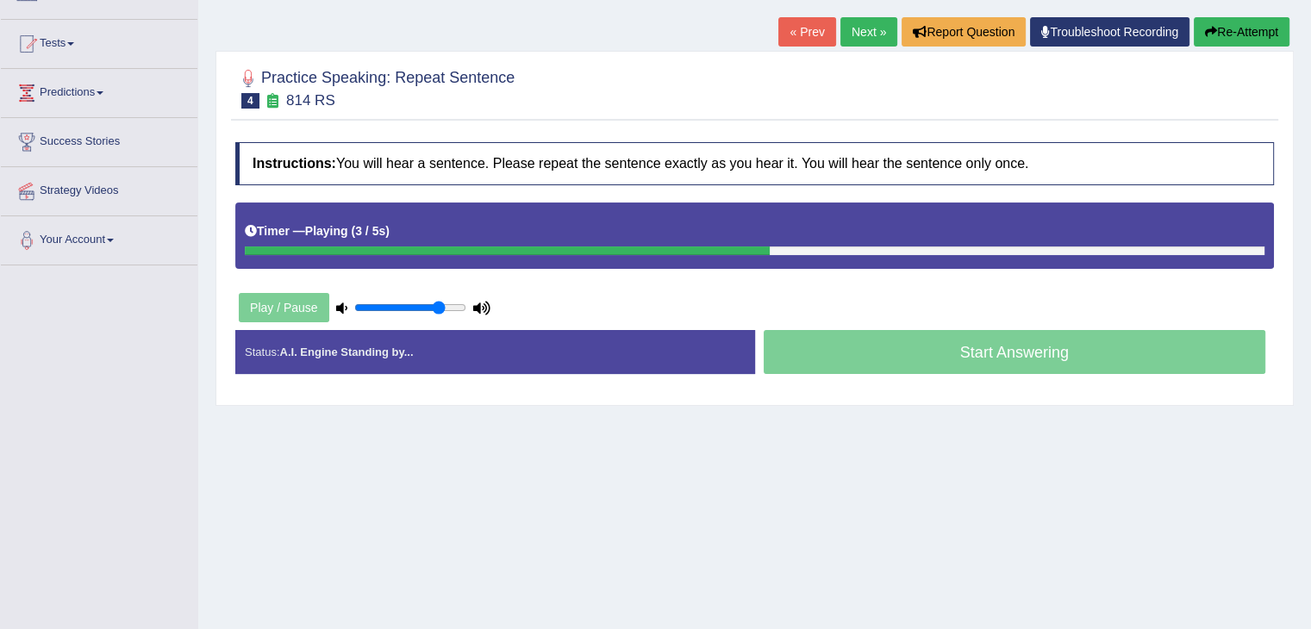
scroll to position [161, 0]
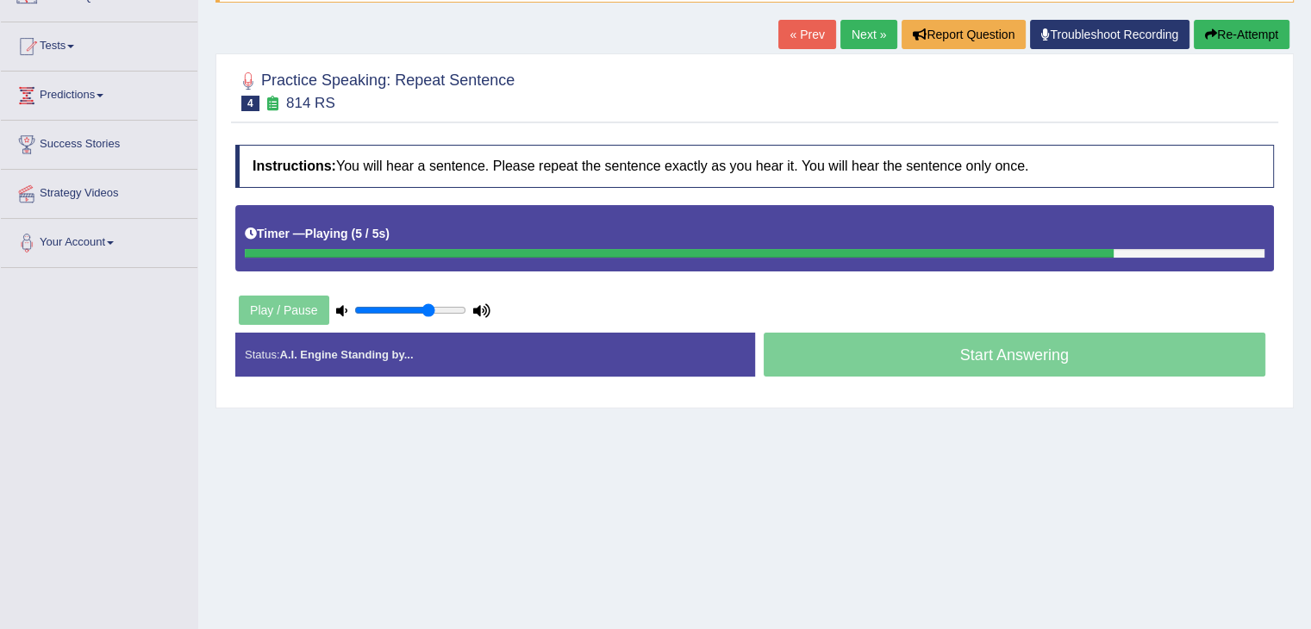
drag, startPoint x: 438, startPoint y: 310, endPoint x: 427, endPoint y: 311, distance: 11.2
type input "0.7"
click at [427, 311] on input "range" at bounding box center [410, 310] width 112 height 14
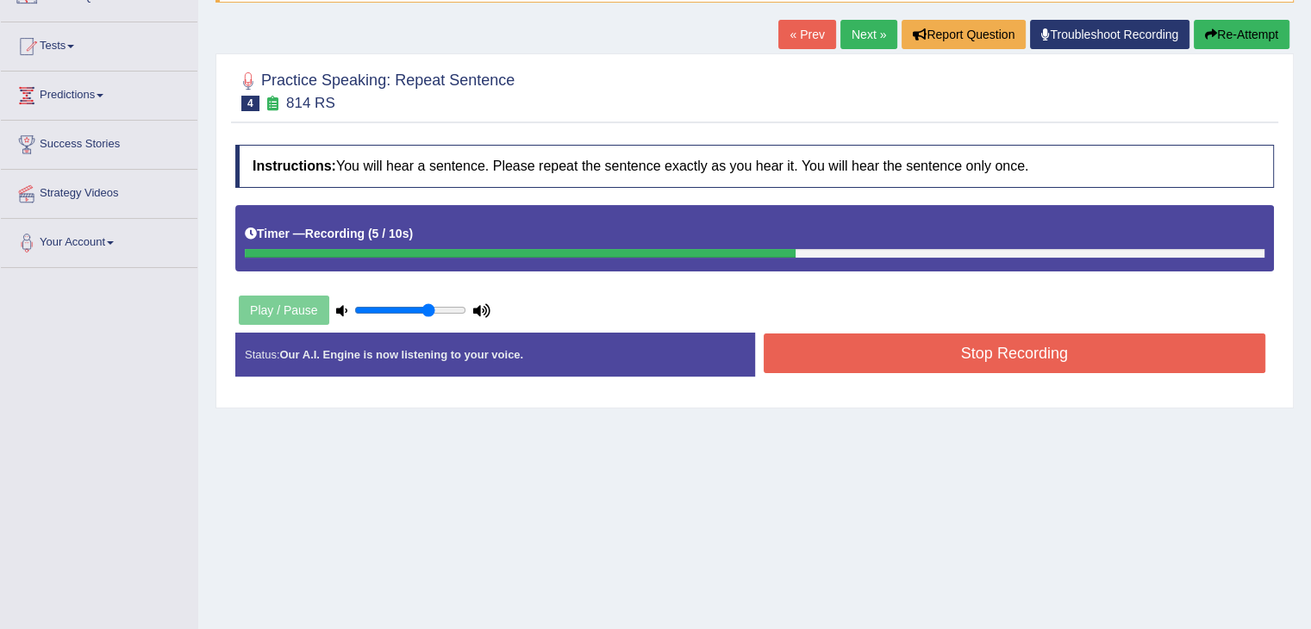
click at [820, 335] on button "Stop Recording" at bounding box center [1014, 353] width 502 height 40
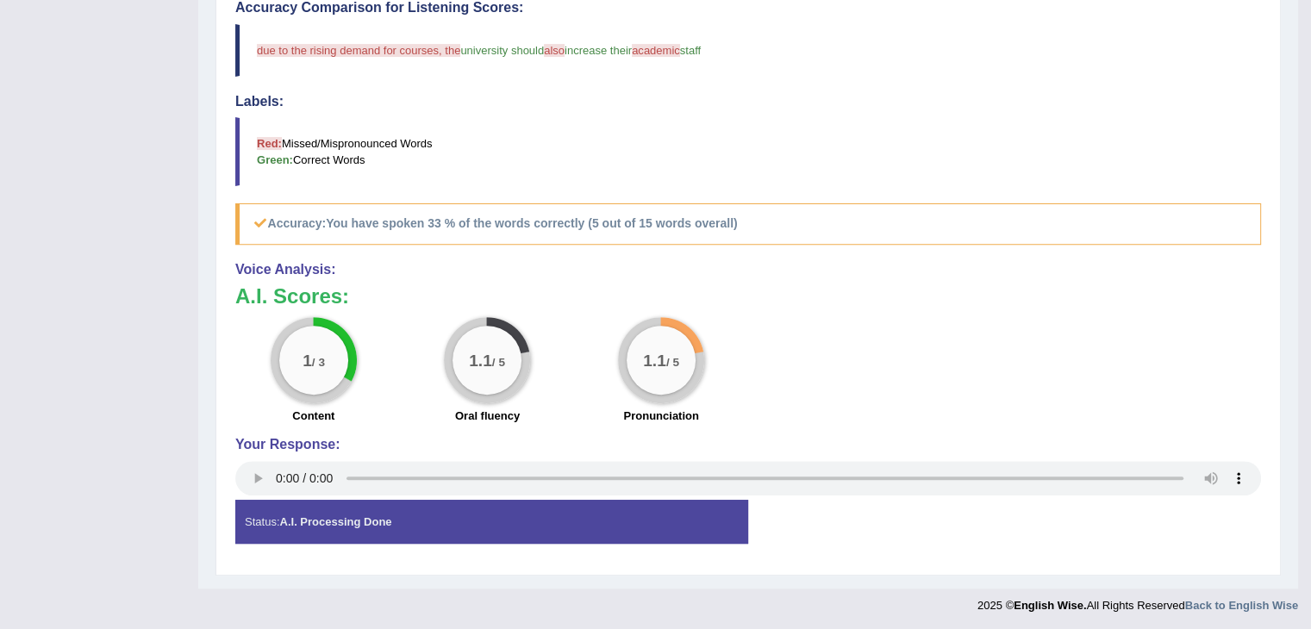
scroll to position [0, 0]
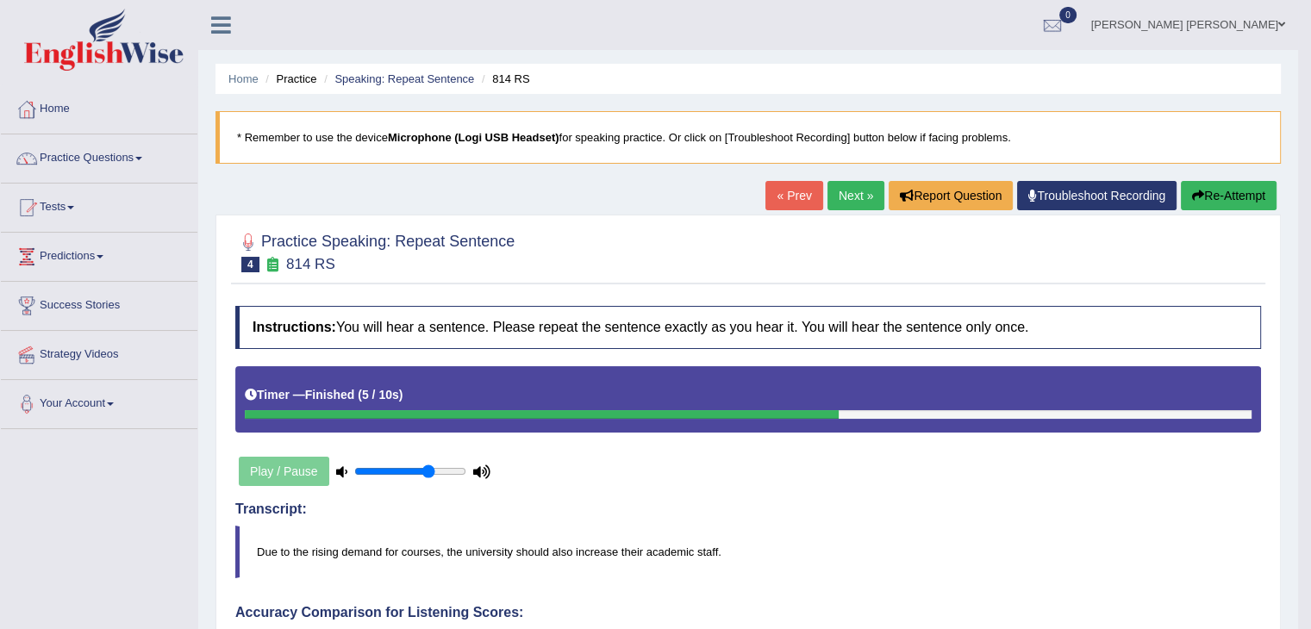
click at [851, 198] on link "Next »" at bounding box center [855, 195] width 57 height 29
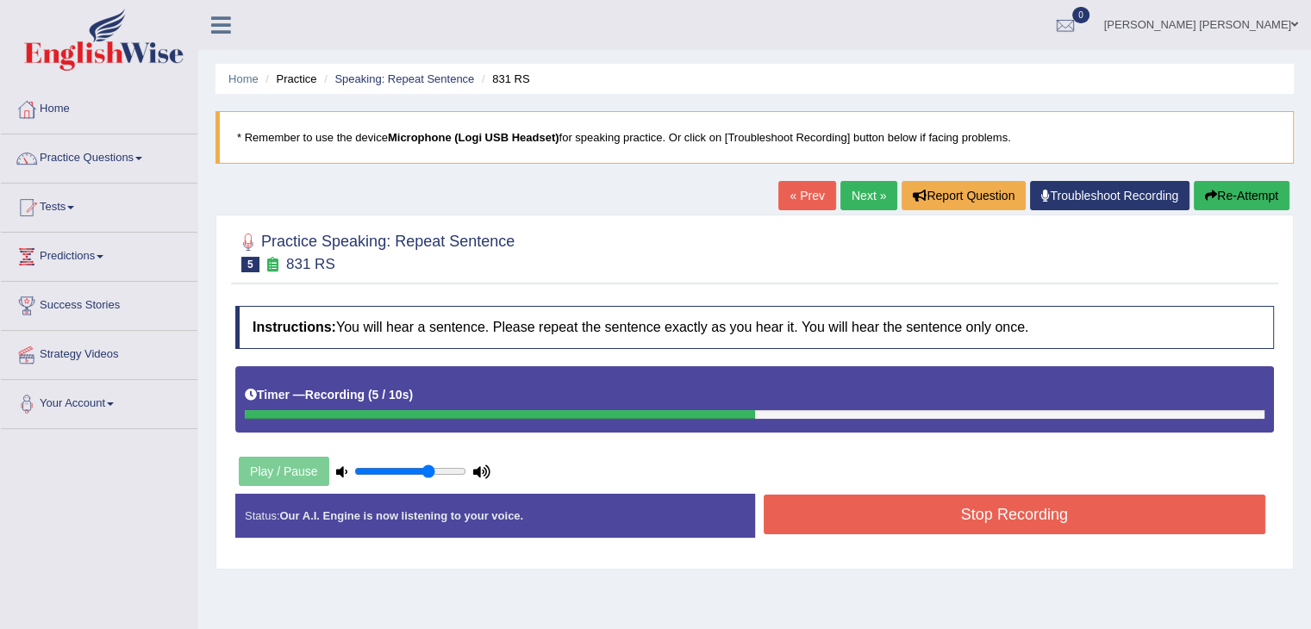
click at [887, 517] on button "Stop Recording" at bounding box center [1014, 515] width 502 height 40
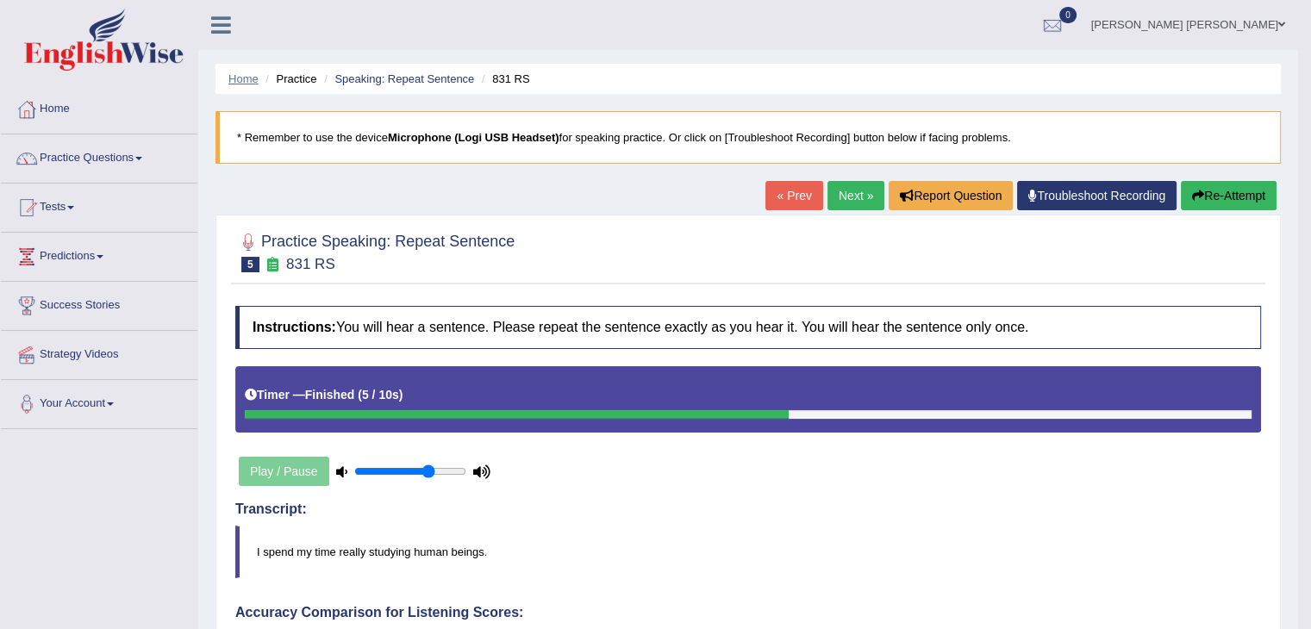
click at [249, 74] on link "Home" at bounding box center [243, 78] width 30 height 13
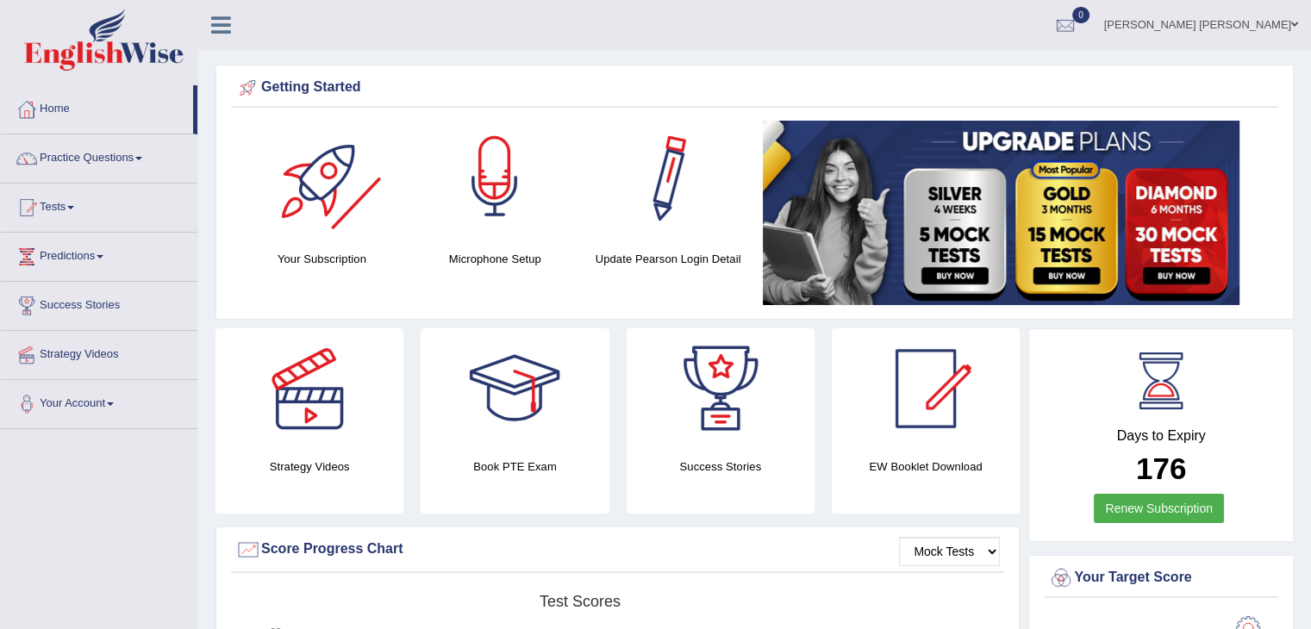
click at [229, 172] on div "Getting Started Your Subscription Microphone Setup Update Pearson Login Detail ×" at bounding box center [754, 192] width 1078 height 255
click at [104, 154] on link "Practice Questions" at bounding box center [99, 155] width 196 height 43
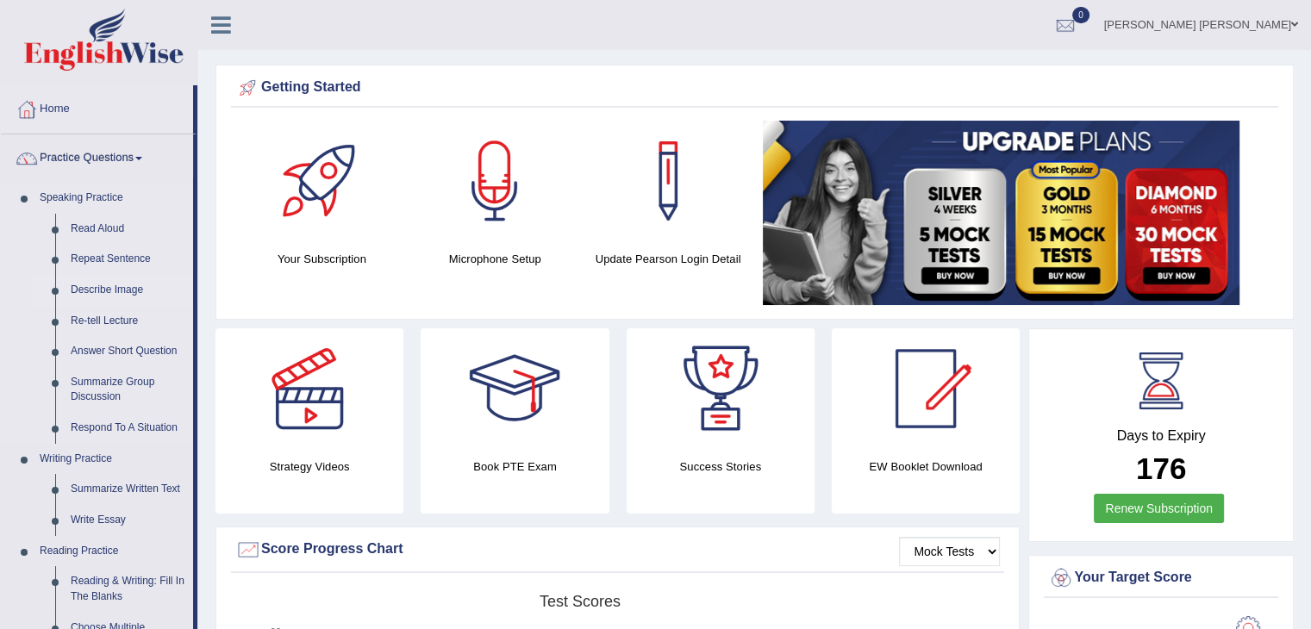
click at [95, 288] on link "Describe Image" at bounding box center [128, 290] width 130 height 31
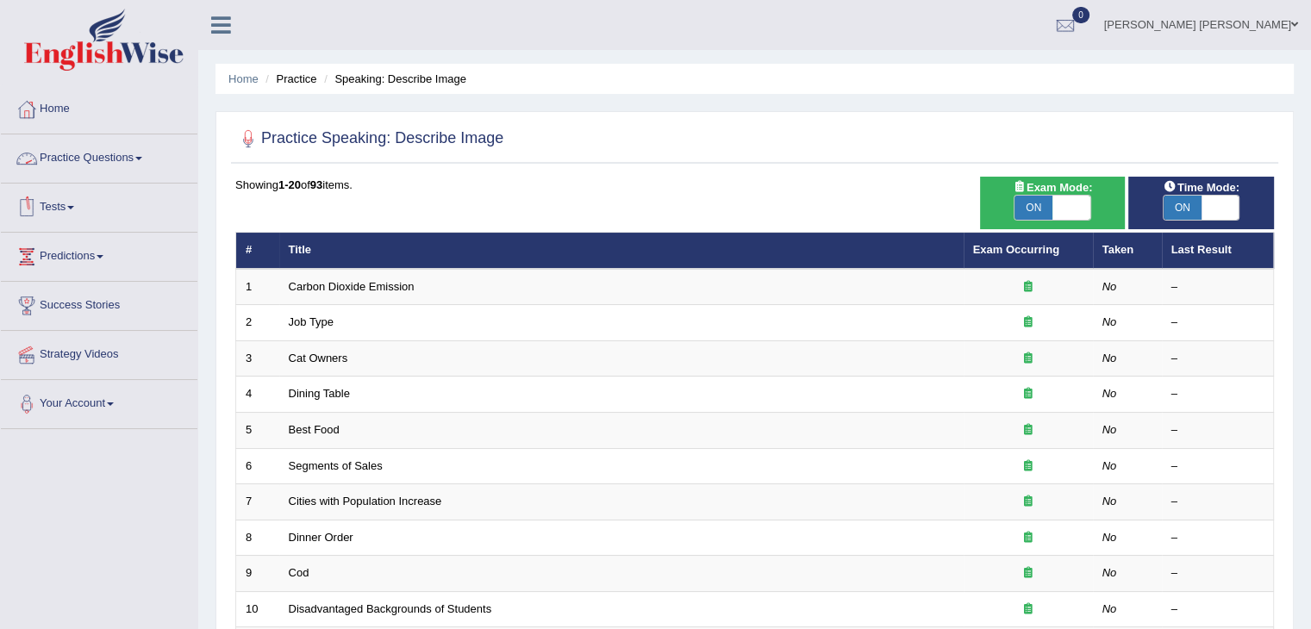
click at [63, 205] on link "Tests" at bounding box center [99, 205] width 196 height 43
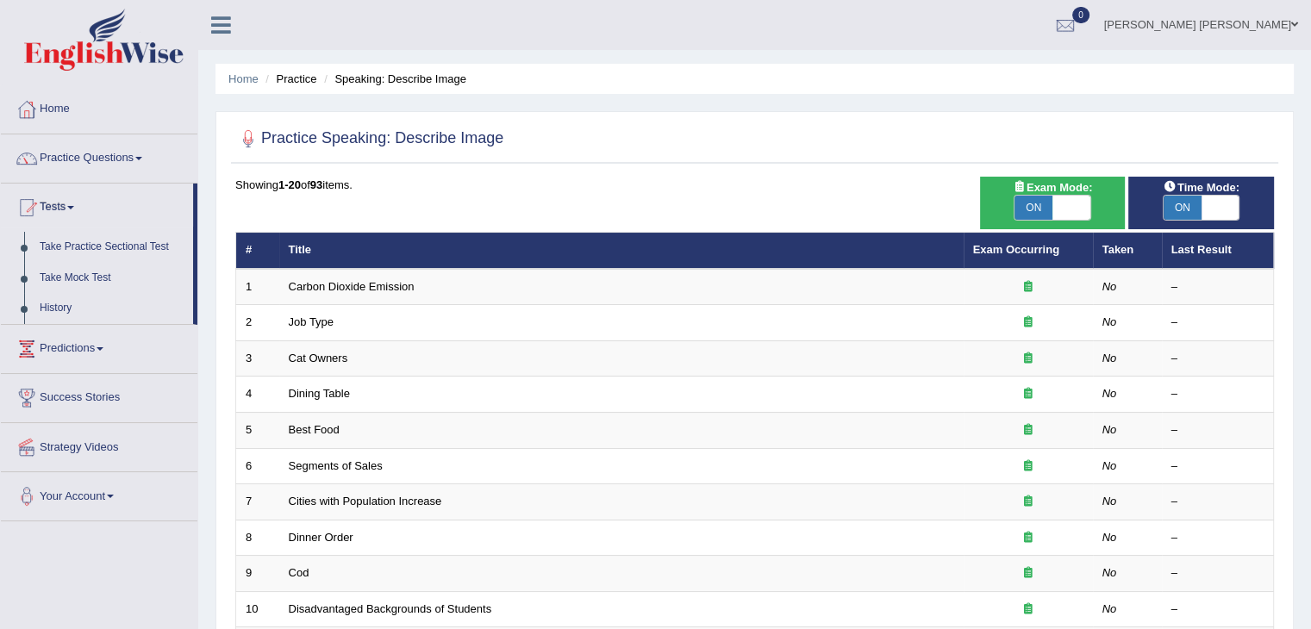
click at [63, 209] on link "Tests" at bounding box center [97, 205] width 192 height 43
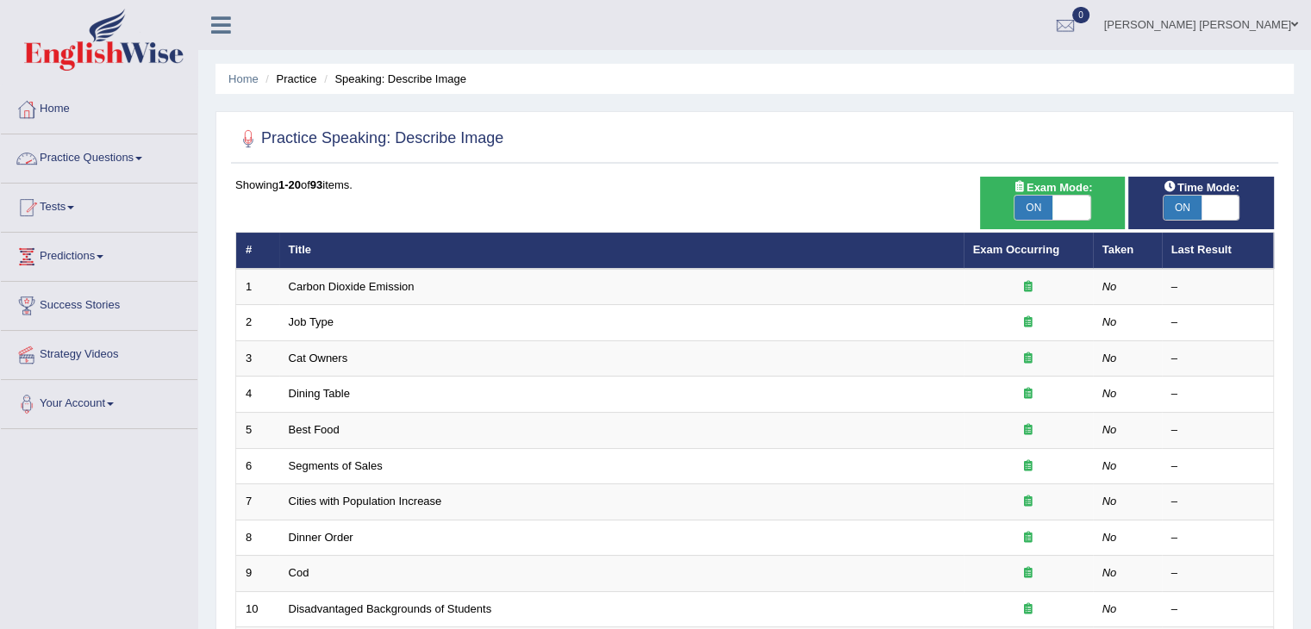
click at [84, 152] on link "Practice Questions" at bounding box center [99, 155] width 196 height 43
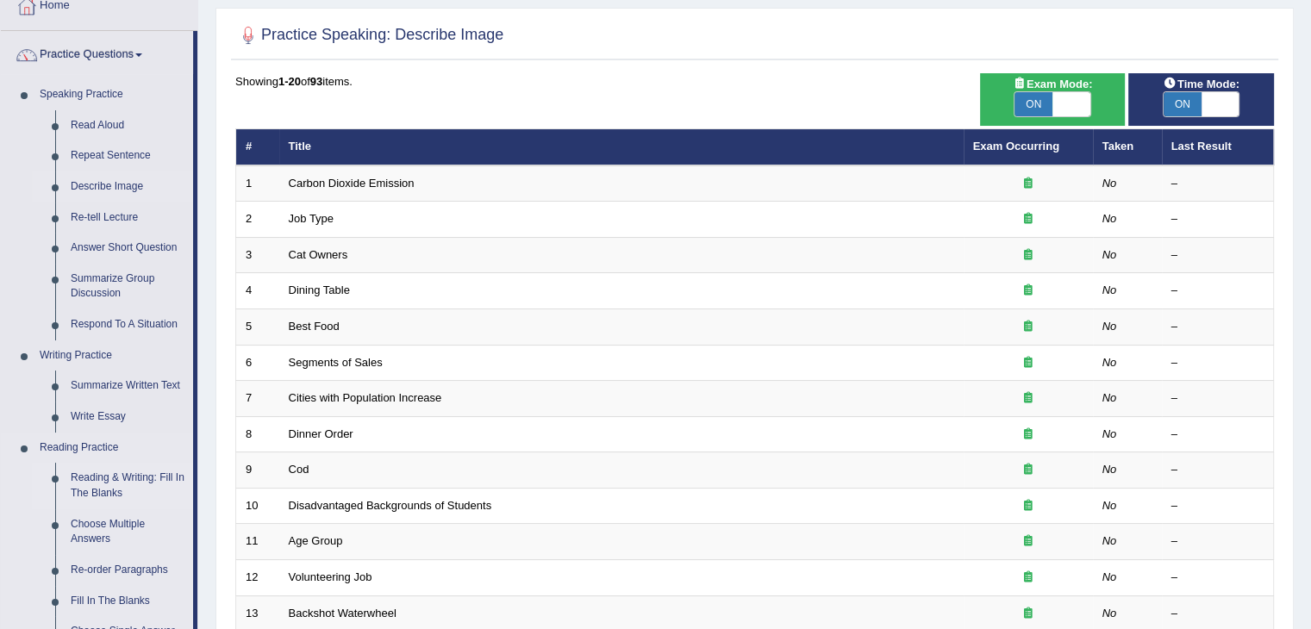
scroll to position [103, 0]
click at [105, 218] on link "Re-tell Lecture" at bounding box center [128, 218] width 130 height 31
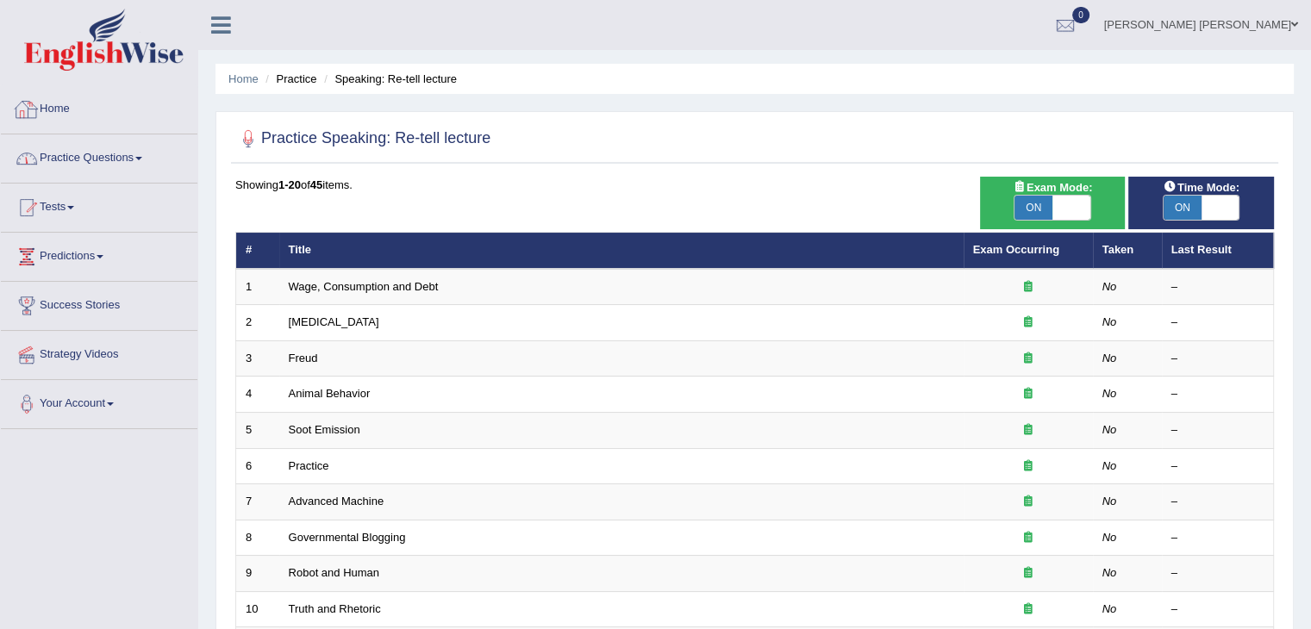
click at [55, 118] on link "Home" at bounding box center [99, 106] width 196 height 43
